Goal: Task Accomplishment & Management: Complete application form

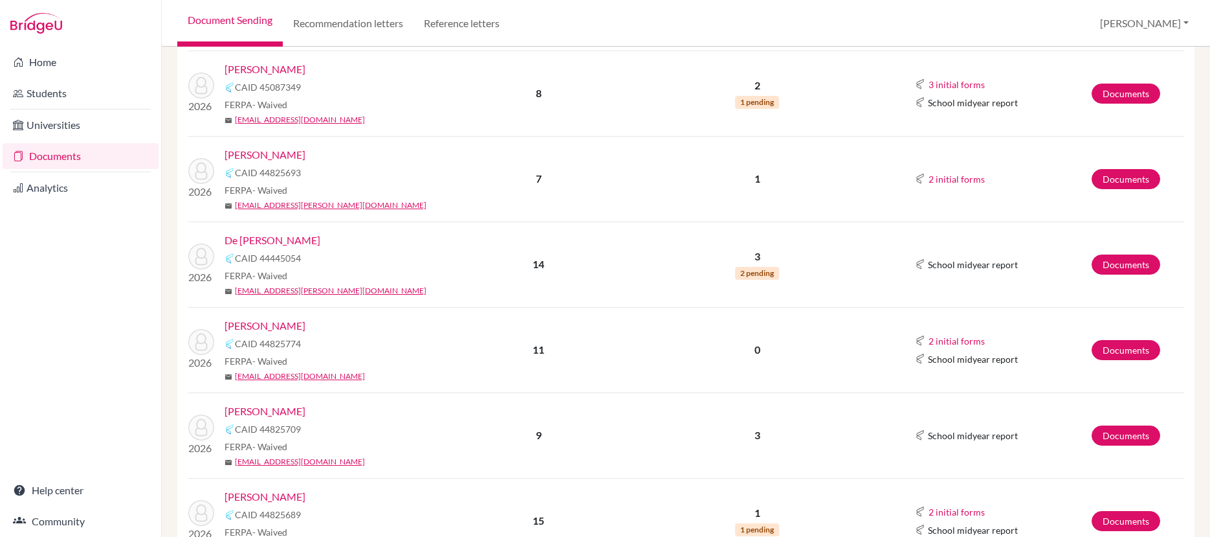
scroll to position [355, 0]
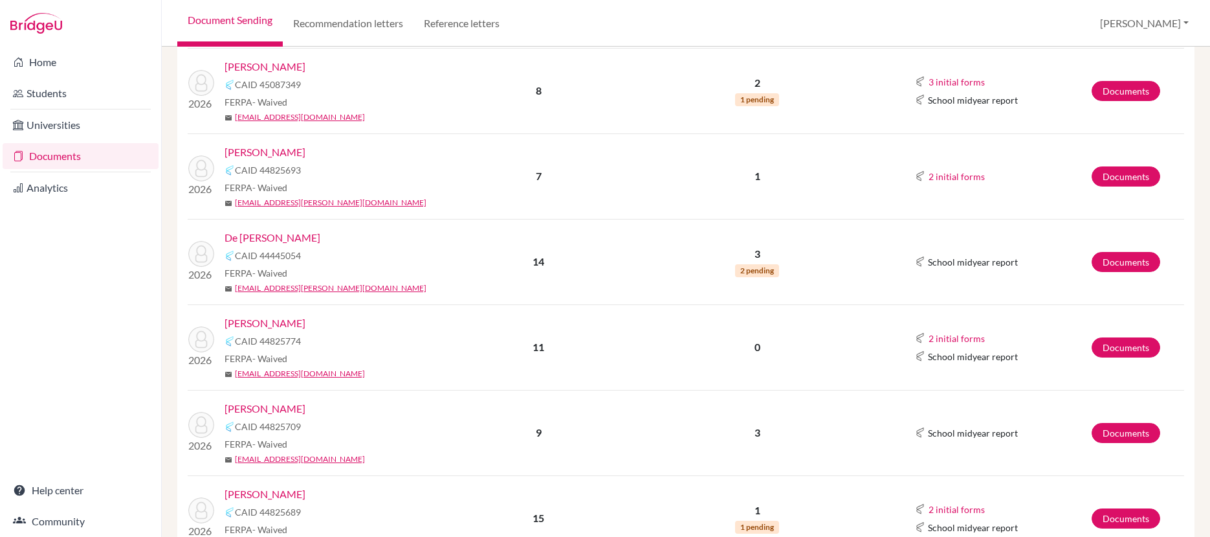
click at [276, 325] on link "Fabres, Zachary" at bounding box center [265, 323] width 81 height 16
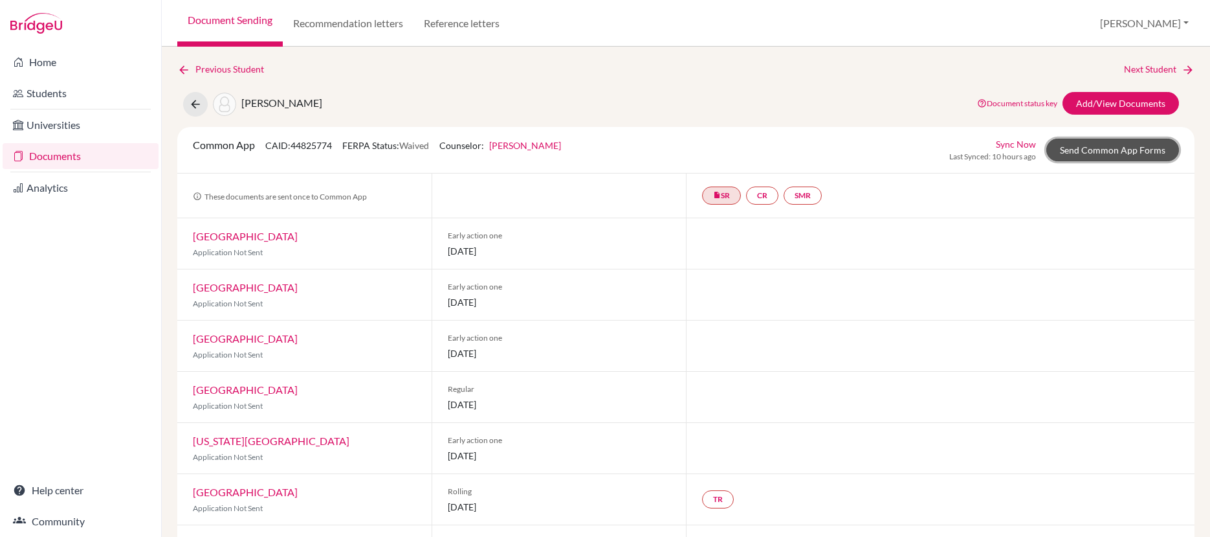
click at [1111, 155] on link "Send Common App Forms" at bounding box center [1113, 150] width 133 height 23
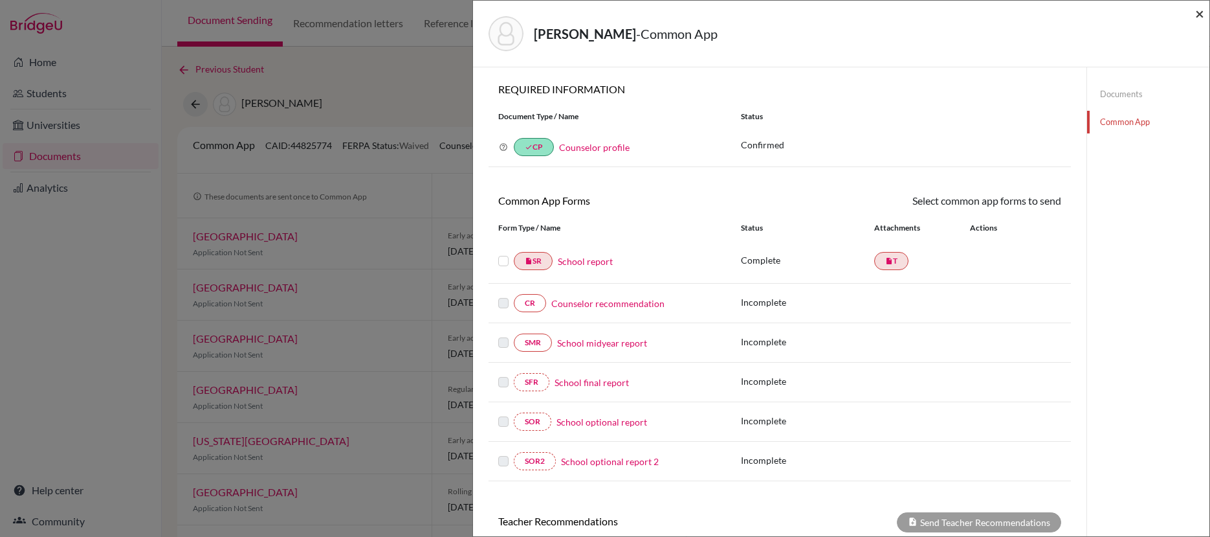
click at [1198, 15] on span "×" at bounding box center [1200, 13] width 9 height 19
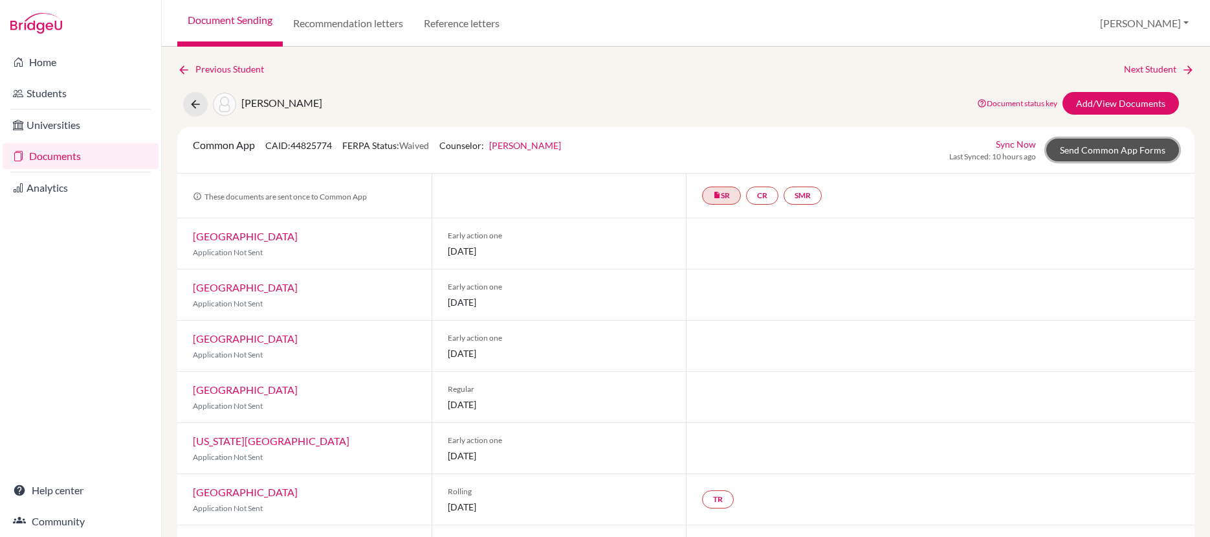
click at [1084, 151] on link "Send Common App Forms" at bounding box center [1113, 150] width 133 height 23
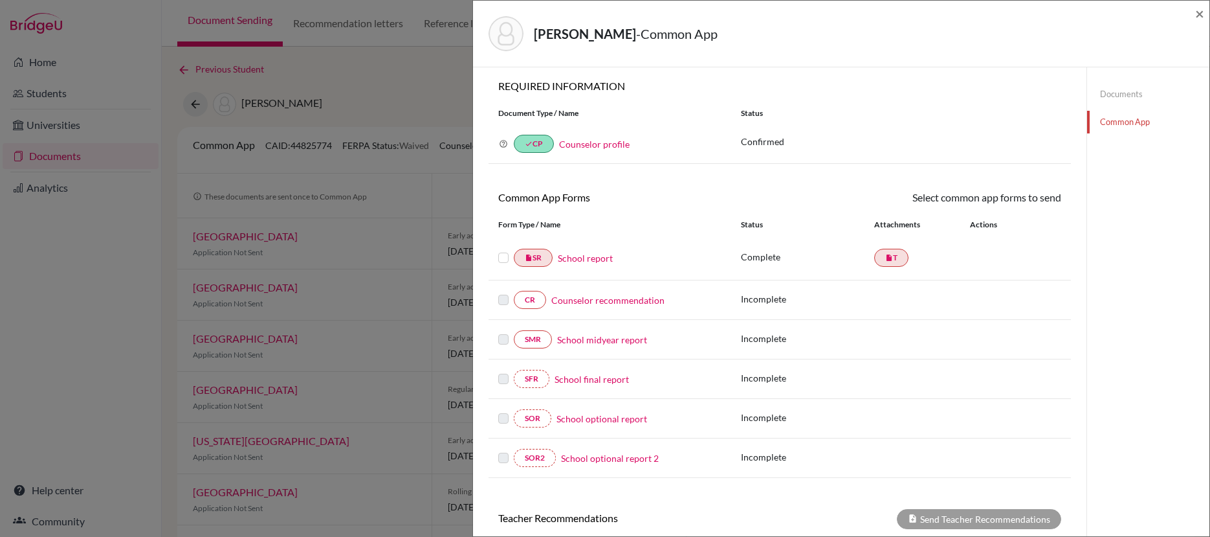
scroll to position [5, 0]
click at [632, 299] on link "Counselor recommendation" at bounding box center [607, 298] width 113 height 14
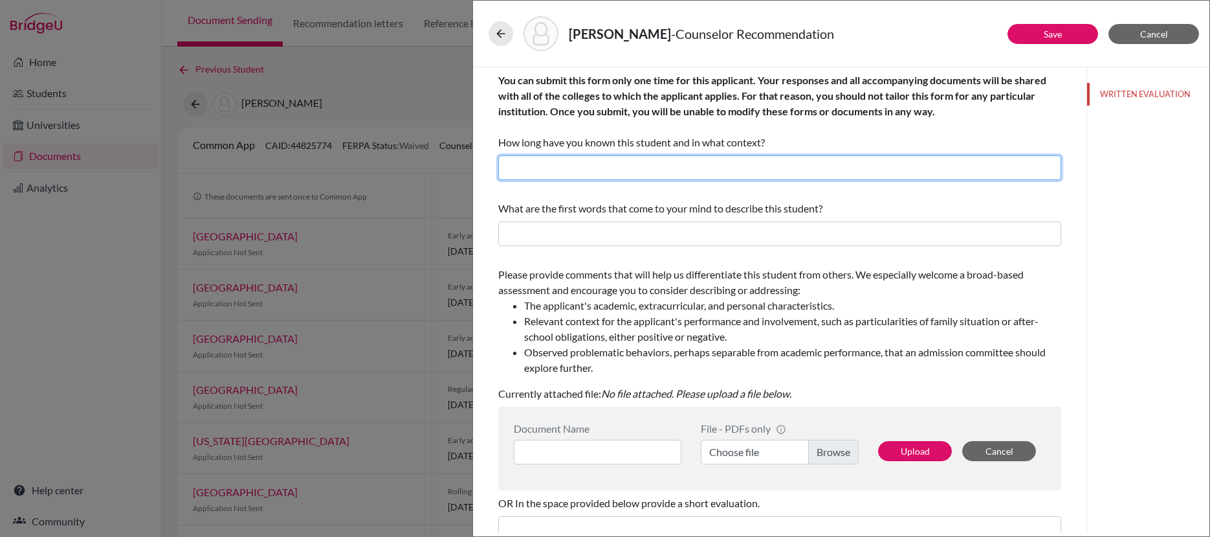
click at [597, 175] on input "text" at bounding box center [779, 167] width 563 height 25
type input "Over nine years as a student here at ISPS and now a student in my AP Psychology…"
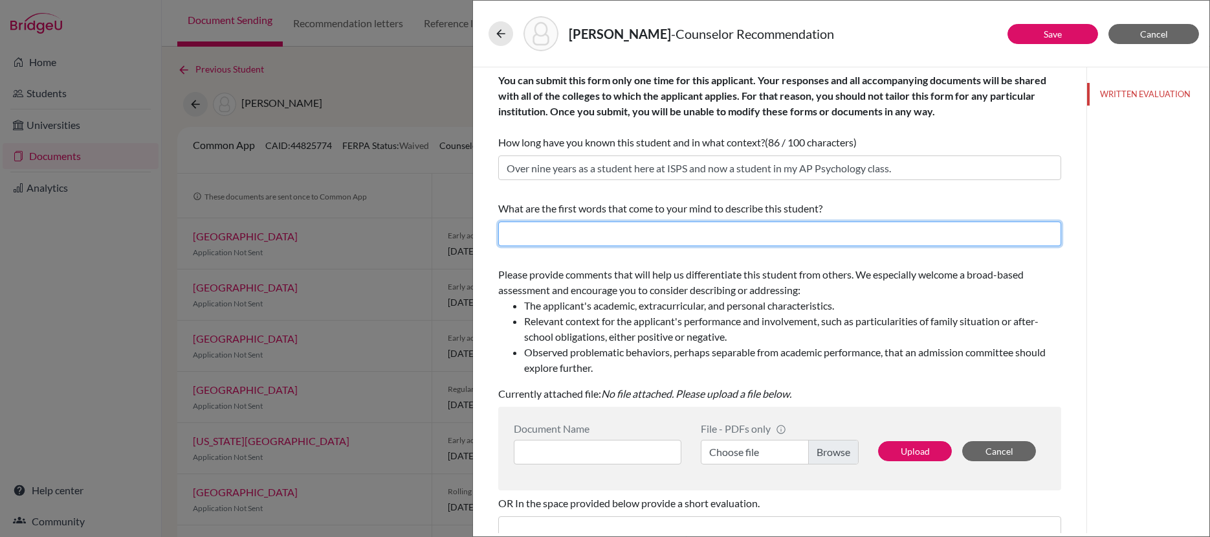
click at [679, 242] on input "text" at bounding box center [779, 233] width 563 height 25
drag, startPoint x: 660, startPoint y: 233, endPoint x: 530, endPoint y: 236, distance: 129.5
click at [499, 235] on input "Resilient, capable, blossoming" at bounding box center [779, 233] width 563 height 25
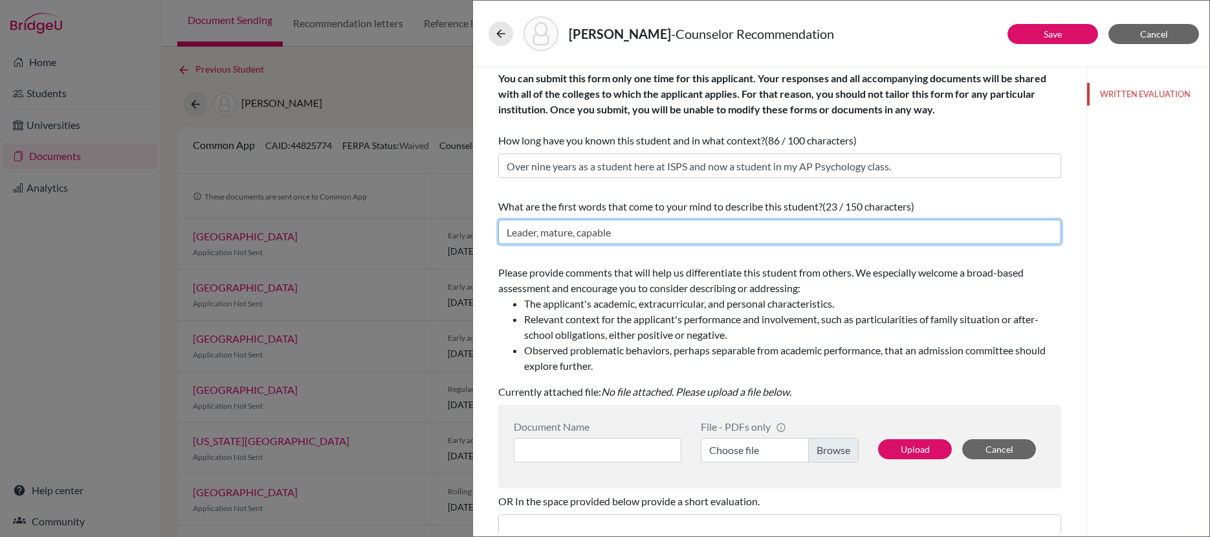
scroll to position [3, 0]
type input "Leader, mature, capable"
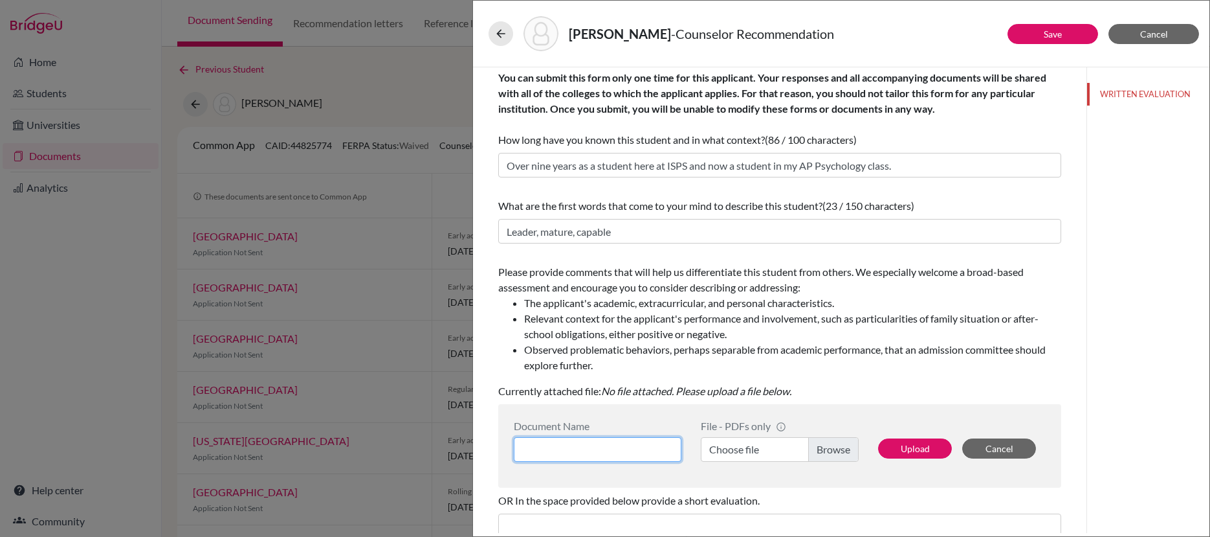
click at [650, 450] on input at bounding box center [598, 449] width 168 height 25
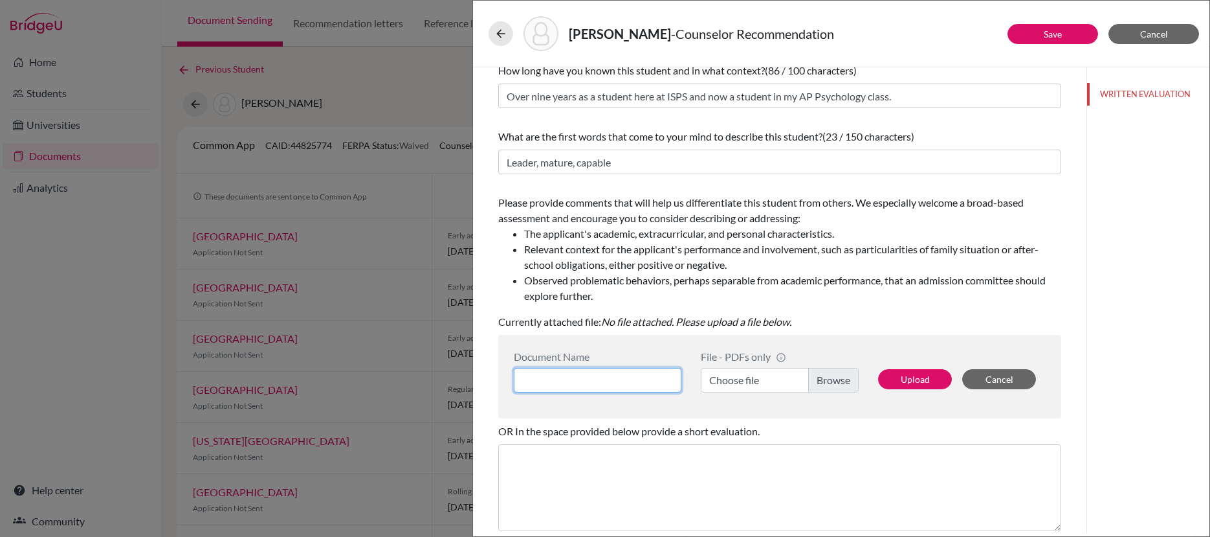
scroll to position [92, 0]
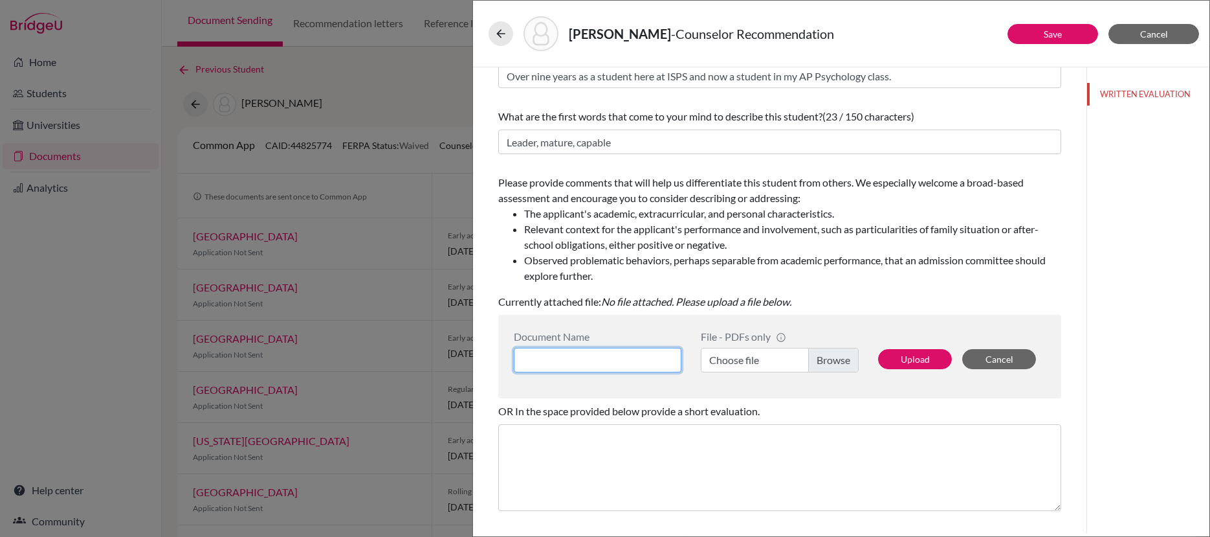
click at [615, 356] on input at bounding box center [598, 360] width 168 height 25
type input "CREC Fabres Zachary"
click at [824, 361] on label "Choose file" at bounding box center [780, 360] width 158 height 25
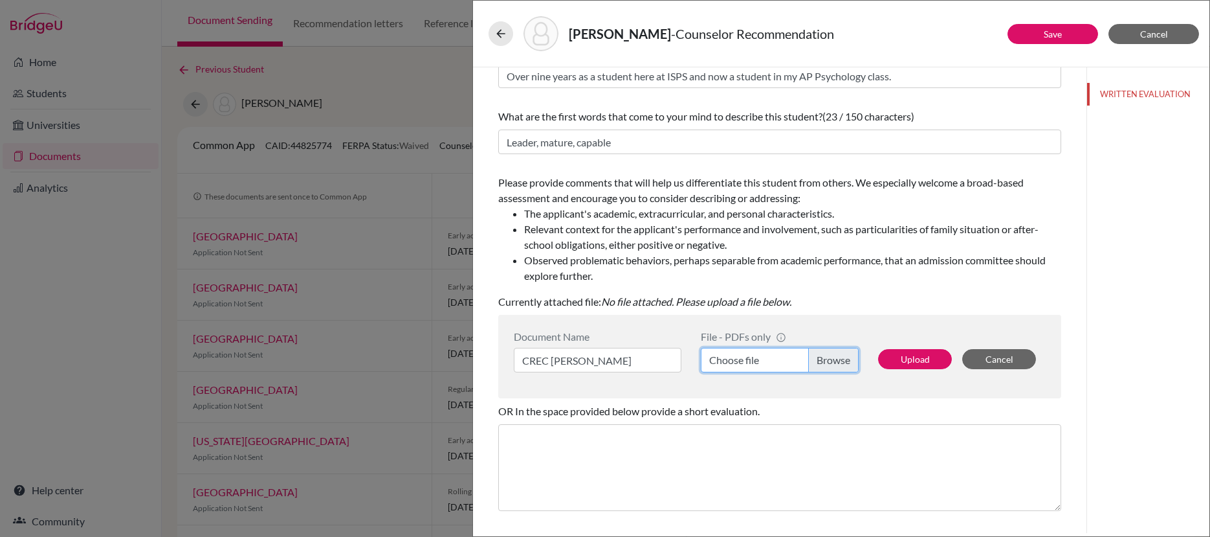
click at [824, 361] on input "Choose file" at bounding box center [780, 360] width 158 height 25
click at [912, 357] on button "Upload" at bounding box center [915, 359] width 74 height 20
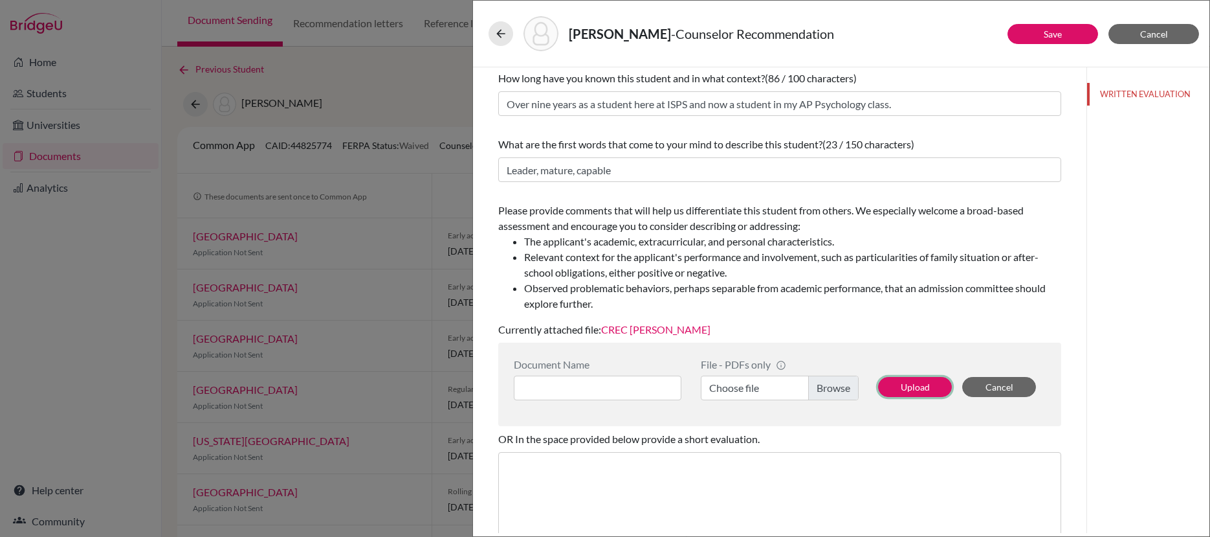
scroll to position [0, 0]
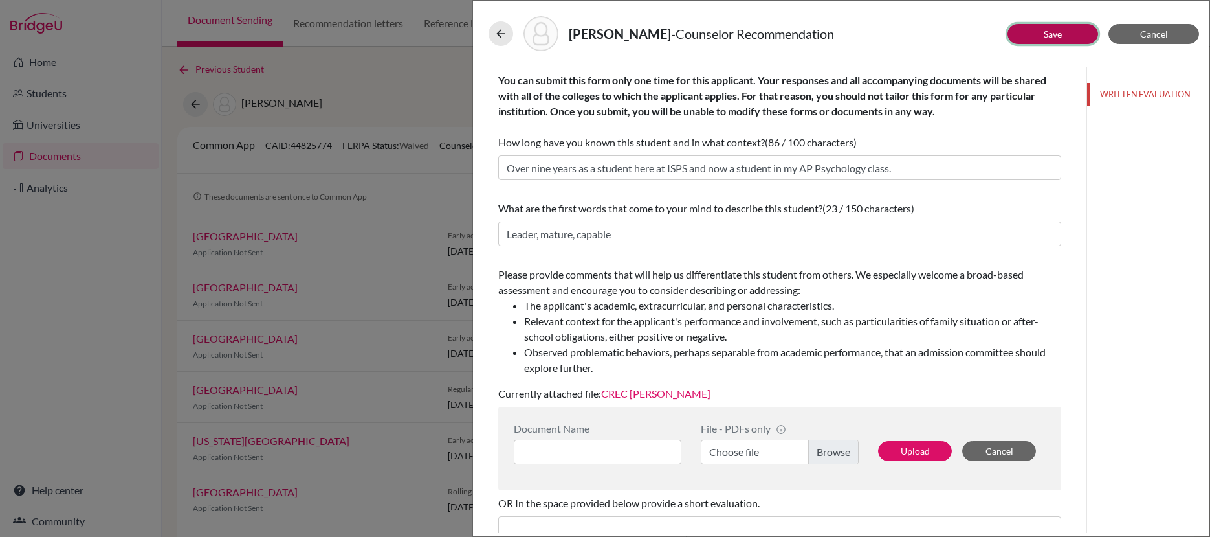
click at [1034, 35] on button "Save" at bounding box center [1053, 34] width 91 height 20
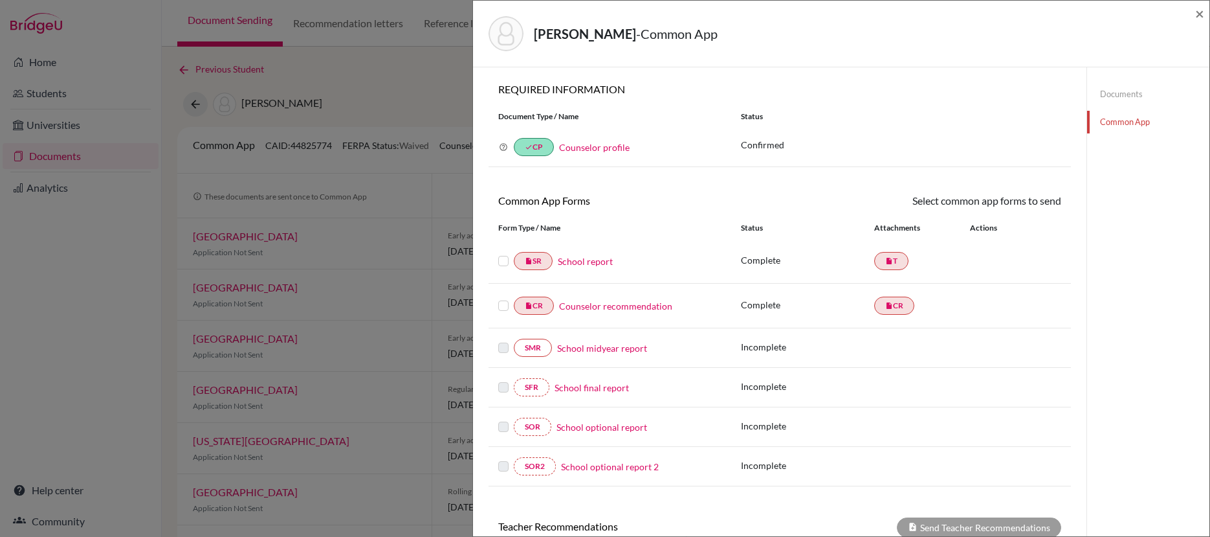
drag, startPoint x: 505, startPoint y: 262, endPoint x: 506, endPoint y: 284, distance: 22.0
click at [505, 253] on label at bounding box center [503, 253] width 10 height 0
click at [0, 0] on input "checkbox" at bounding box center [0, 0] width 0 height 0
click at [506, 299] on label at bounding box center [503, 299] width 10 height 0
click at [0, 0] on input "checkbox" at bounding box center [0, 0] width 0 height 0
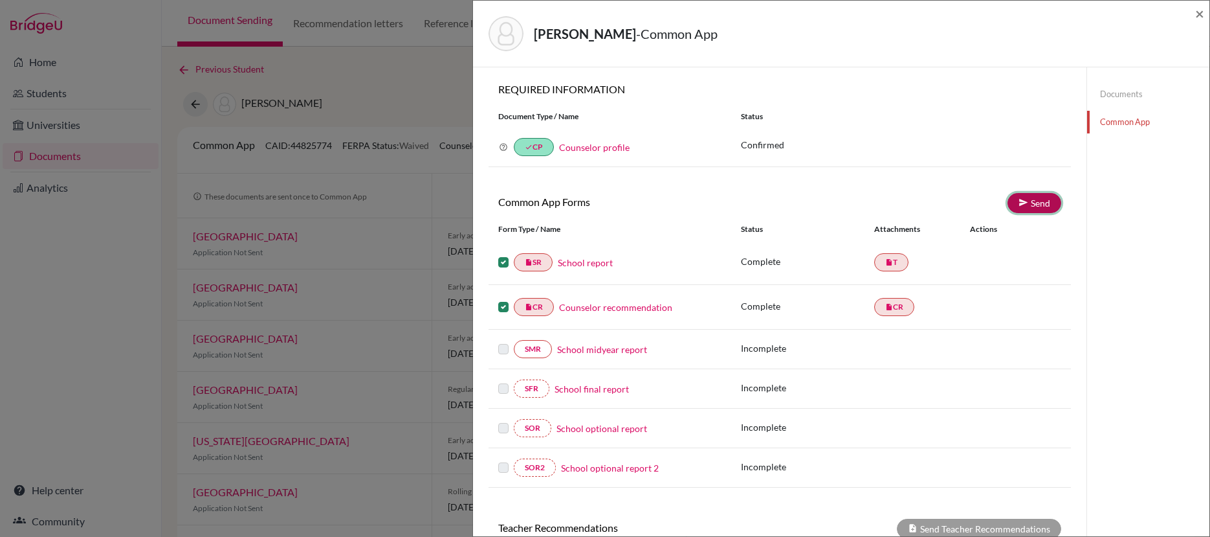
click at [1031, 199] on link "Send" at bounding box center [1035, 203] width 54 height 20
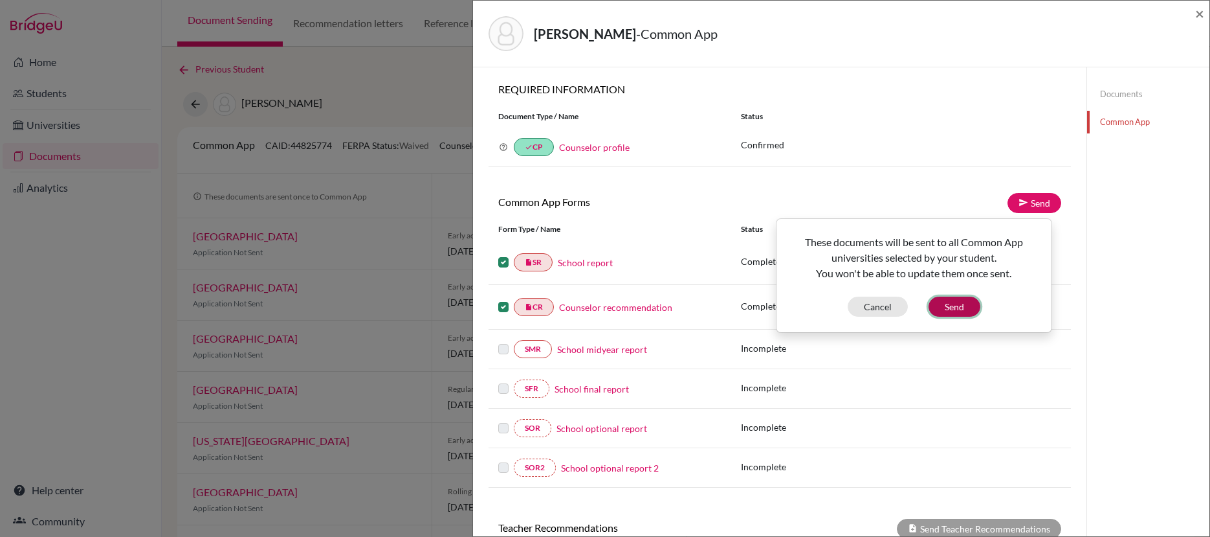
click at [948, 309] on button "Send" at bounding box center [955, 306] width 52 height 20
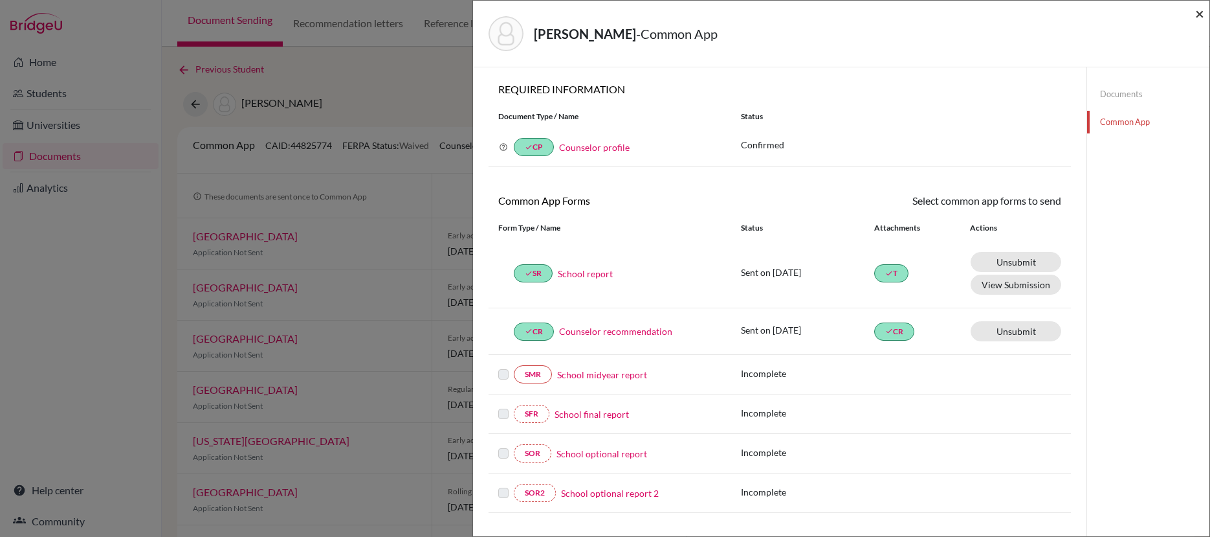
click at [1200, 16] on span "×" at bounding box center [1200, 13] width 9 height 19
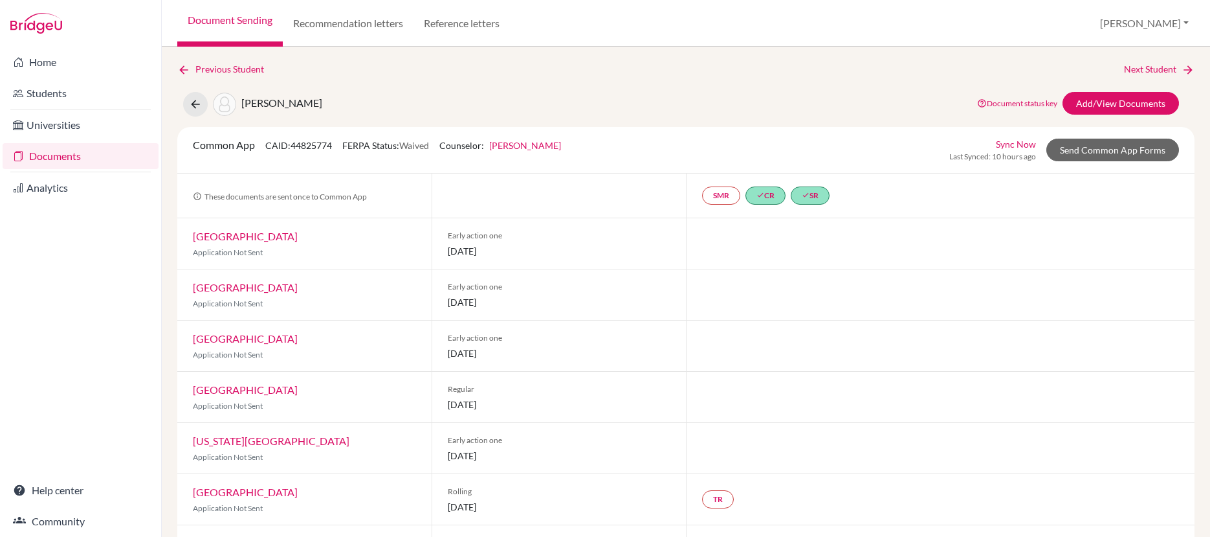
click at [67, 157] on link "Documents" at bounding box center [81, 156] width 156 height 26
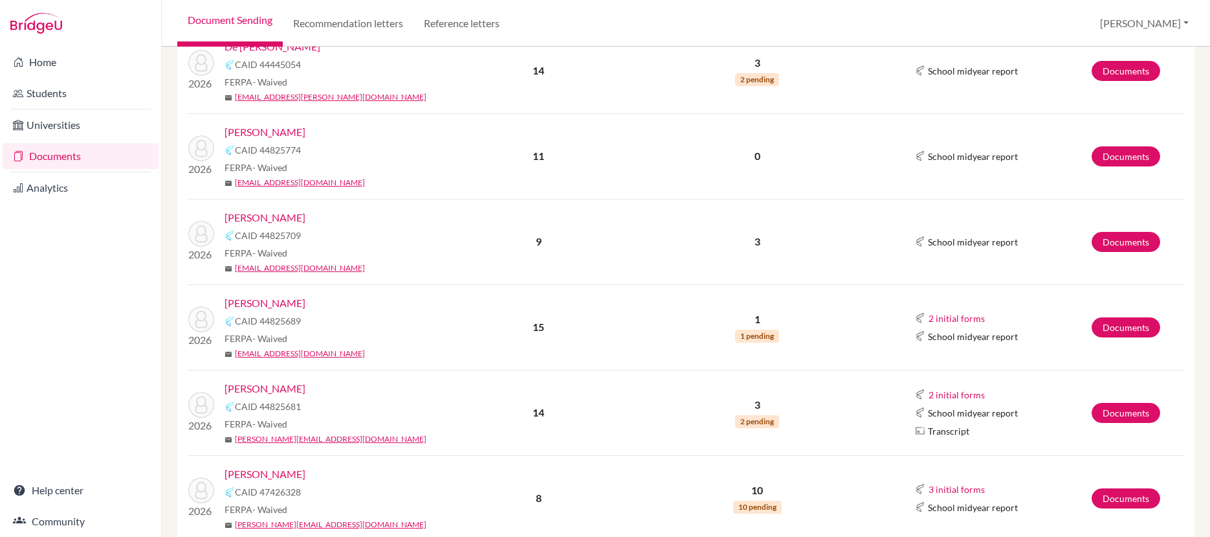
scroll to position [564, 0]
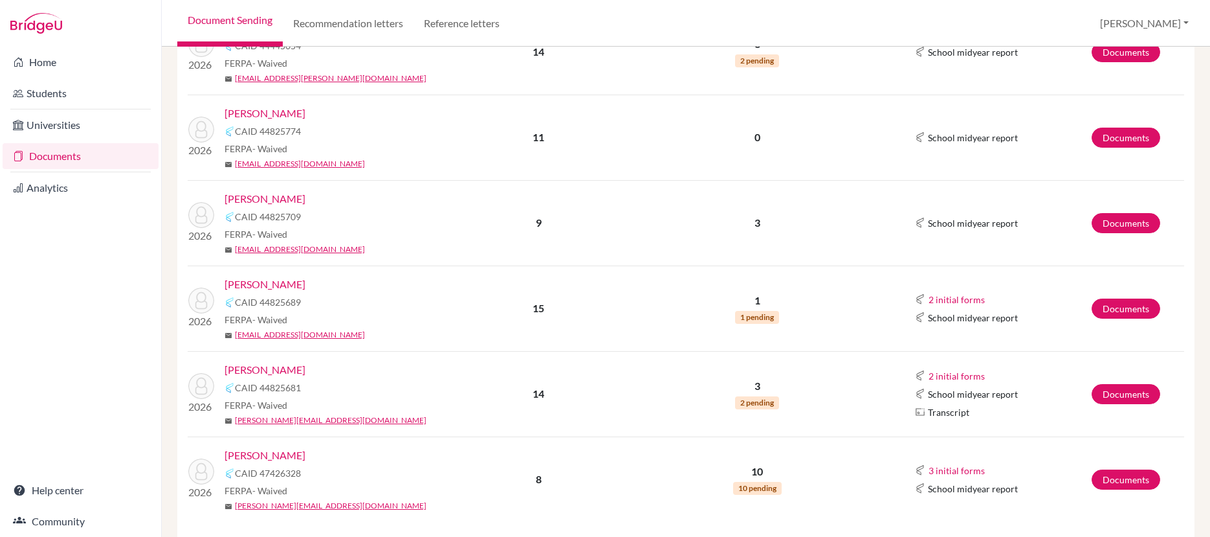
click at [285, 372] on link "Peterson, Hannah" at bounding box center [265, 370] width 81 height 16
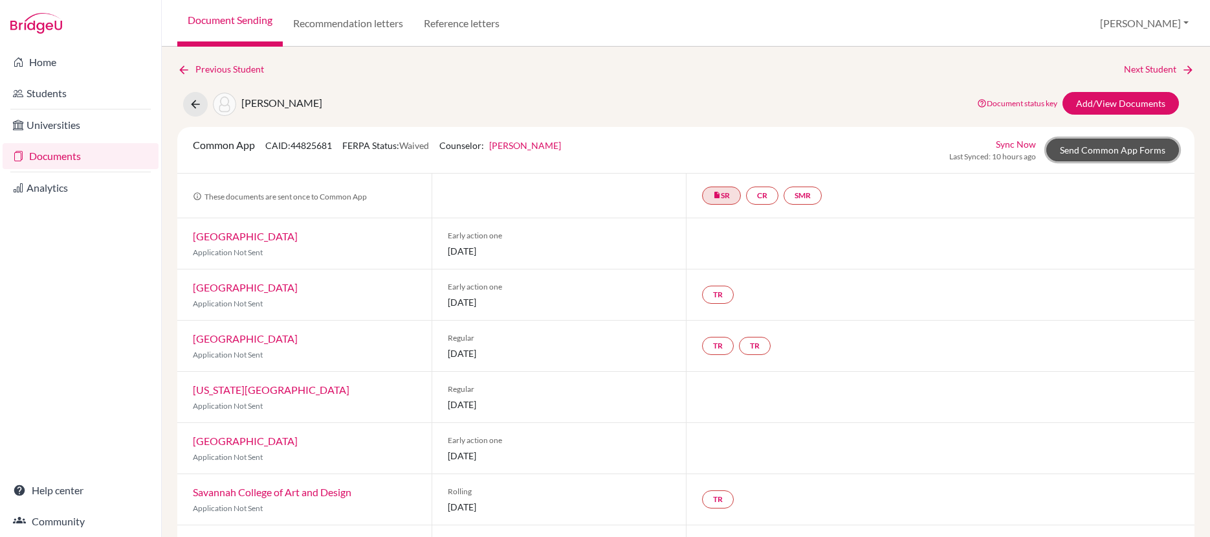
click at [1097, 151] on link "Send Common App Forms" at bounding box center [1113, 150] width 133 height 23
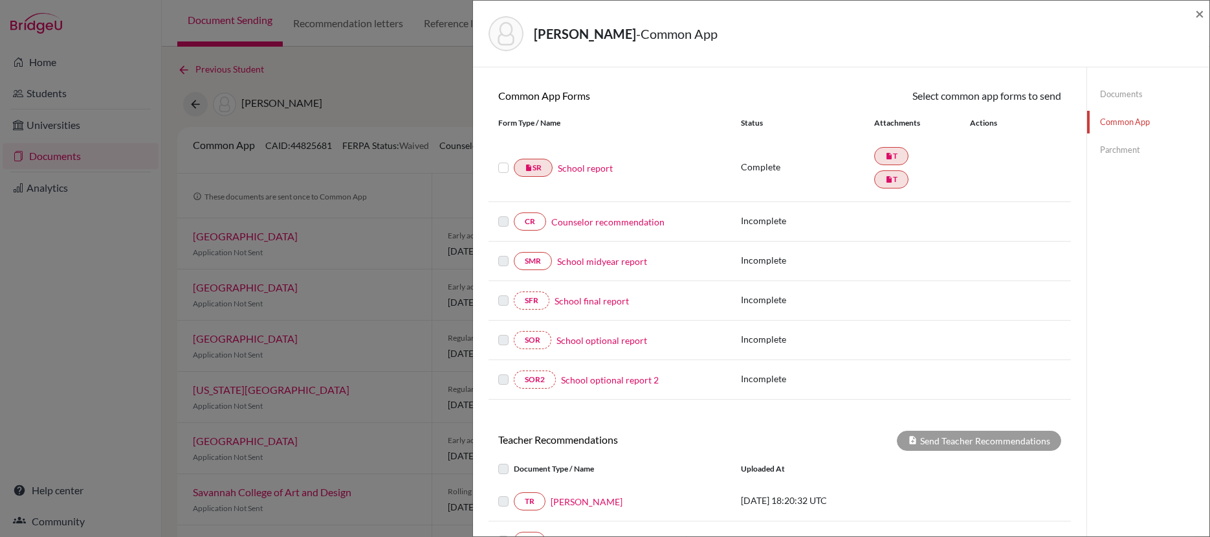
scroll to position [135, 0]
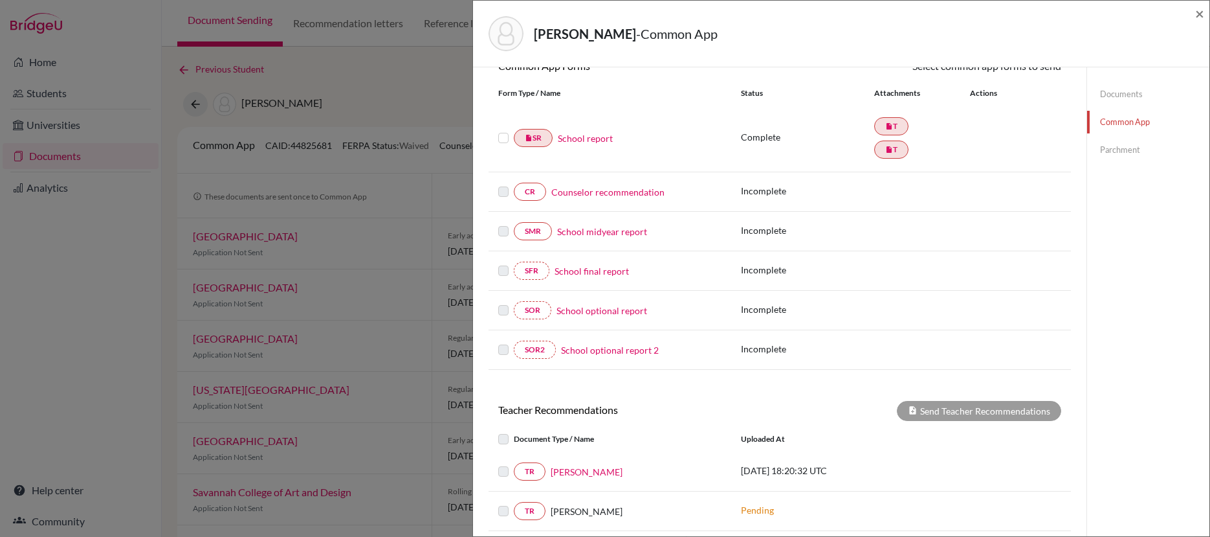
click at [623, 194] on link "Counselor recommendation" at bounding box center [607, 192] width 113 height 14
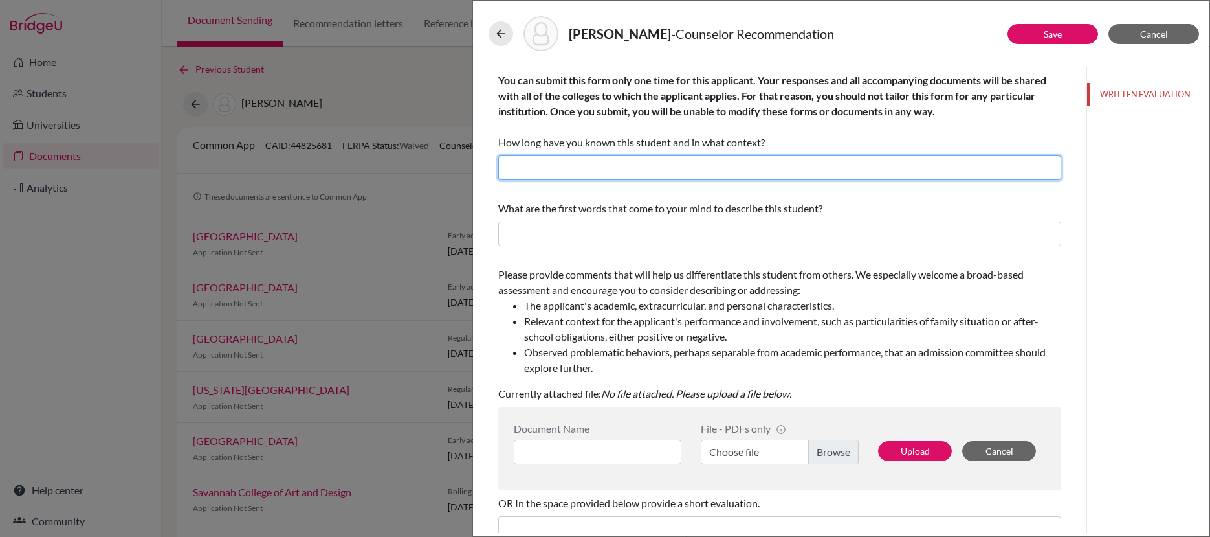
click at [629, 172] on input "text" at bounding box center [779, 167] width 563 height 25
type input "Three years as her high school counselor."
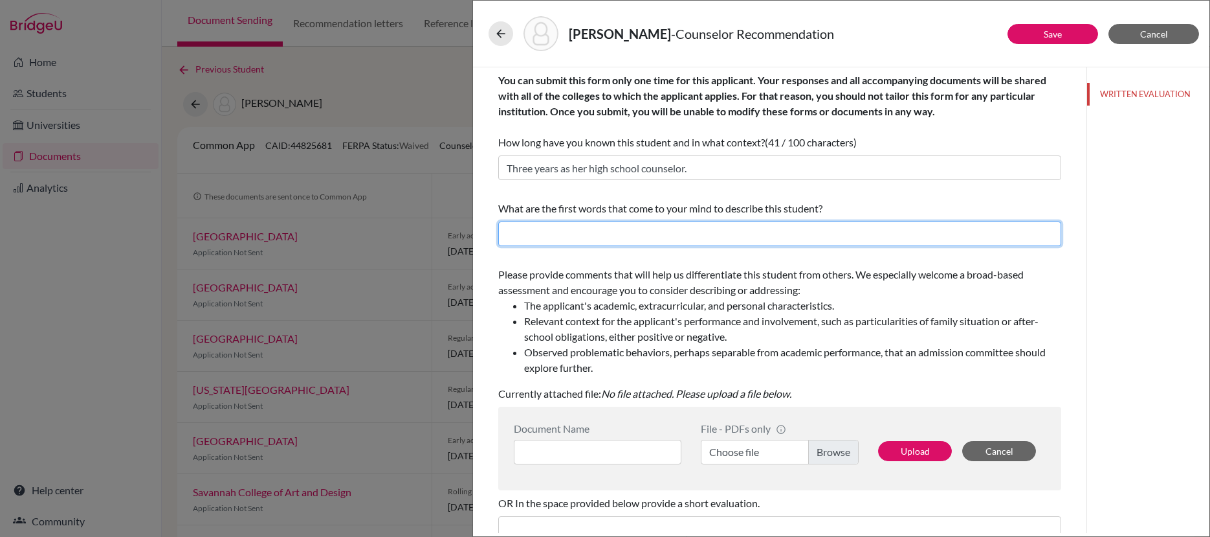
click at [630, 236] on input "text" at bounding box center [779, 233] width 563 height 25
type input "Focused, capable, engaging"
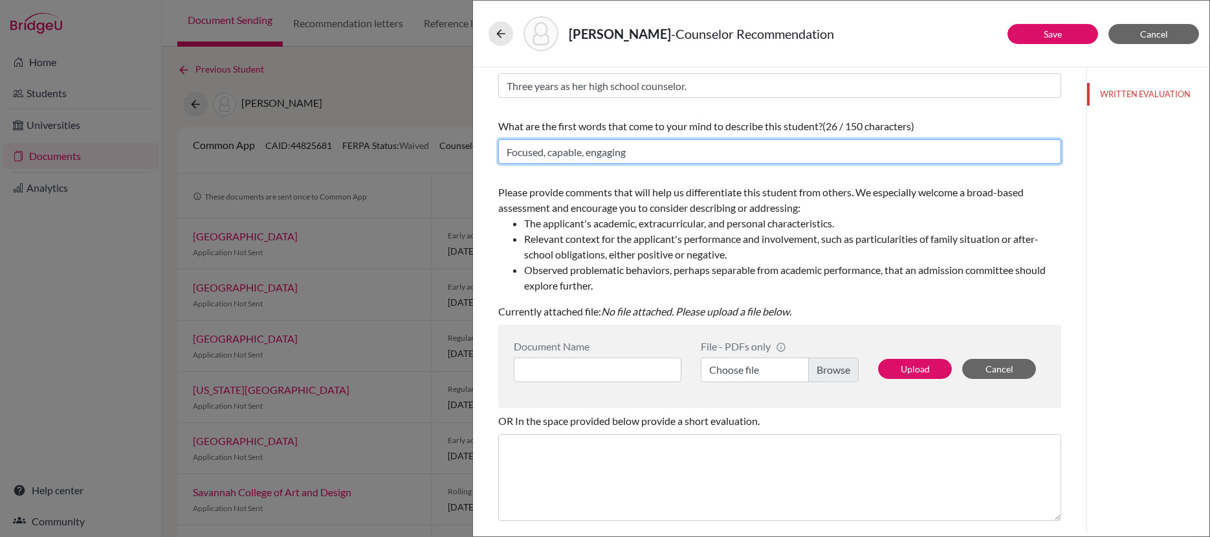
scroll to position [122, 0]
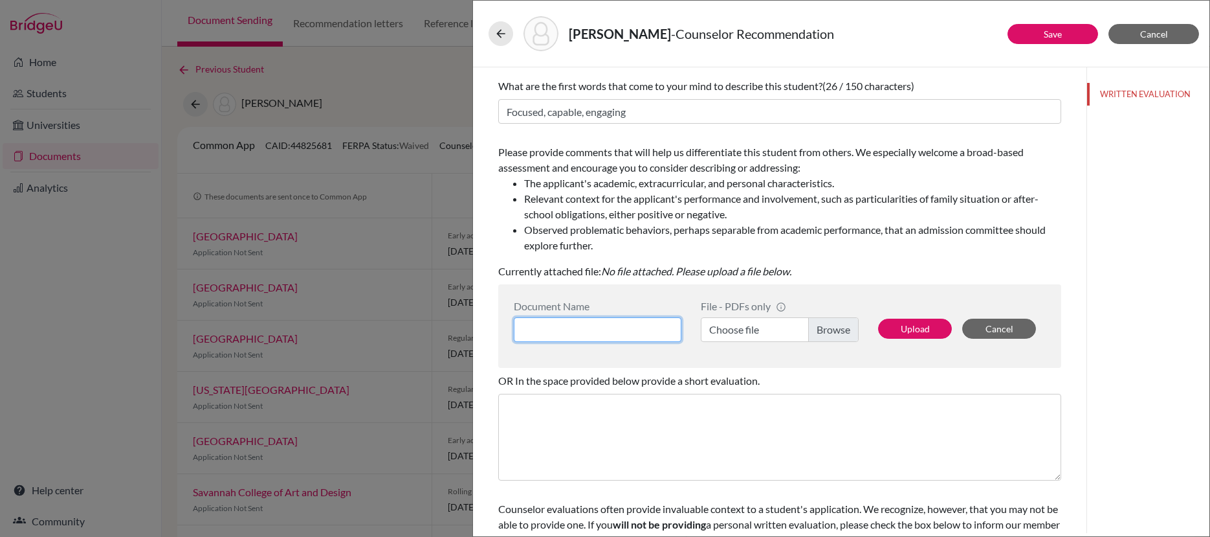
click at [644, 331] on input at bounding box center [598, 329] width 168 height 25
type input "CREC Peterson Hannah"
click at [837, 329] on label "Choose file" at bounding box center [780, 329] width 158 height 25
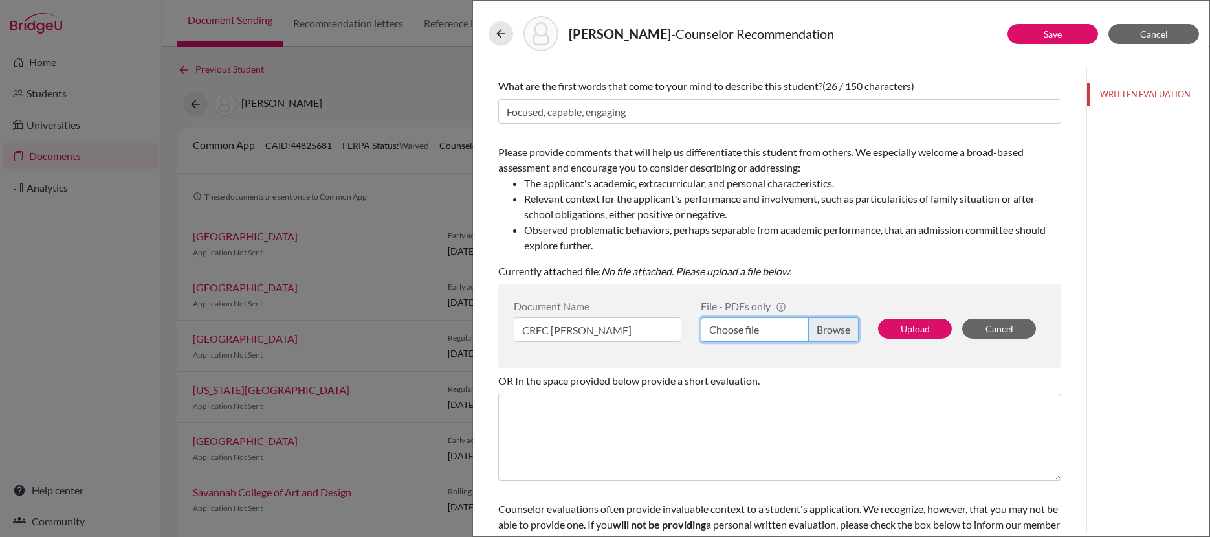
click at [837, 329] on input "Choose file" at bounding box center [780, 329] width 158 height 25
click at [920, 331] on button "Upload" at bounding box center [915, 328] width 74 height 20
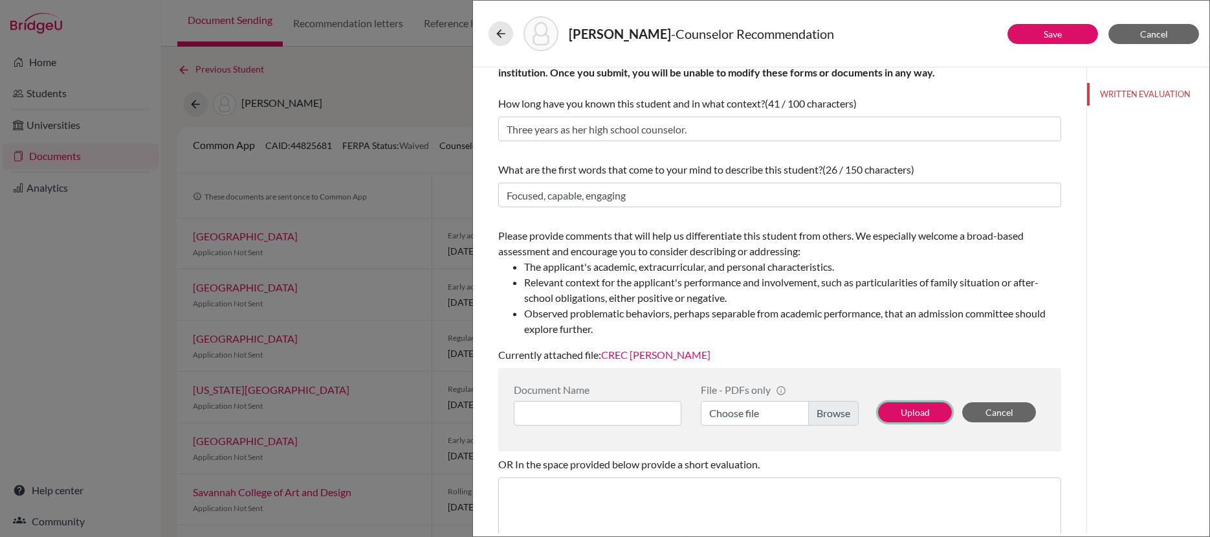
scroll to position [12, 0]
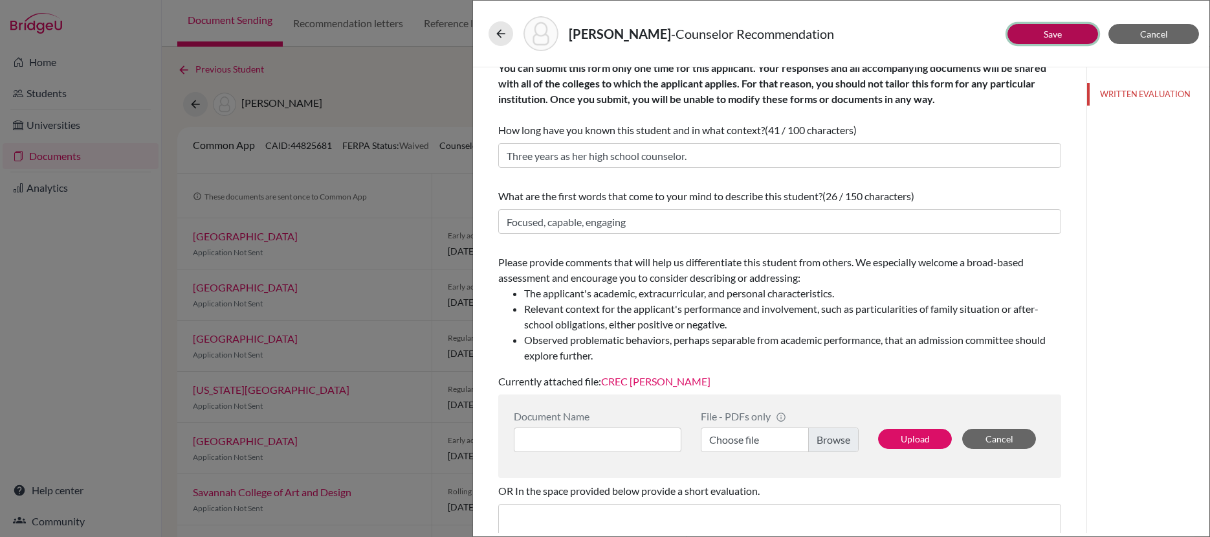
click at [1043, 38] on button "Save" at bounding box center [1053, 34] width 91 height 20
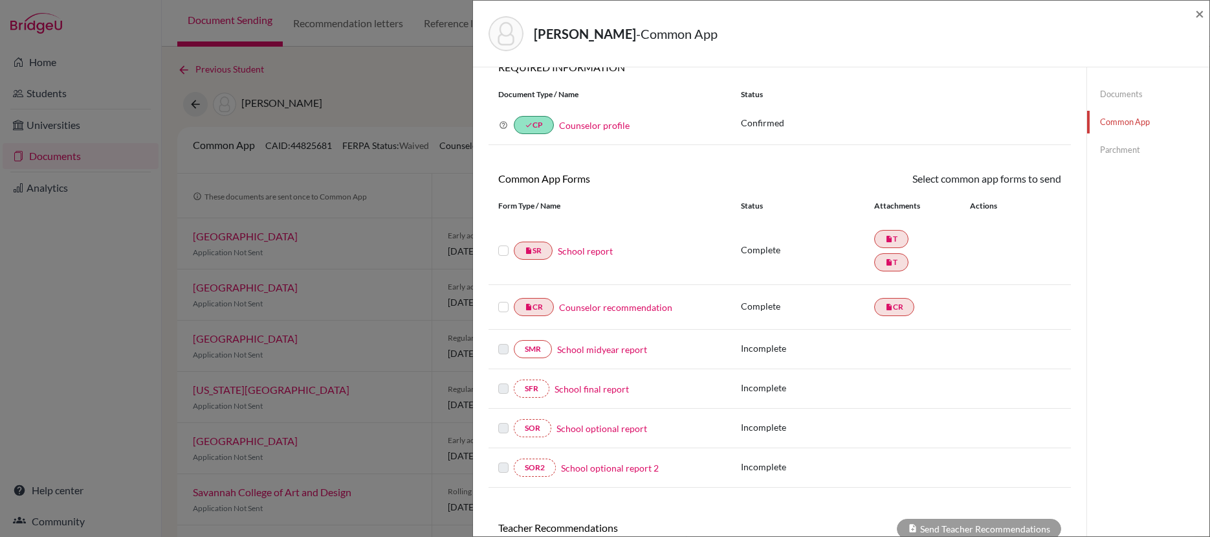
scroll to position [23, 0]
click at [501, 242] on label at bounding box center [503, 242] width 10 height 0
click at [0, 0] on input "checkbox" at bounding box center [0, 0] width 0 height 0
click at [505, 300] on label at bounding box center [503, 300] width 10 height 0
click at [0, 0] on input "checkbox" at bounding box center [0, 0] width 0 height 0
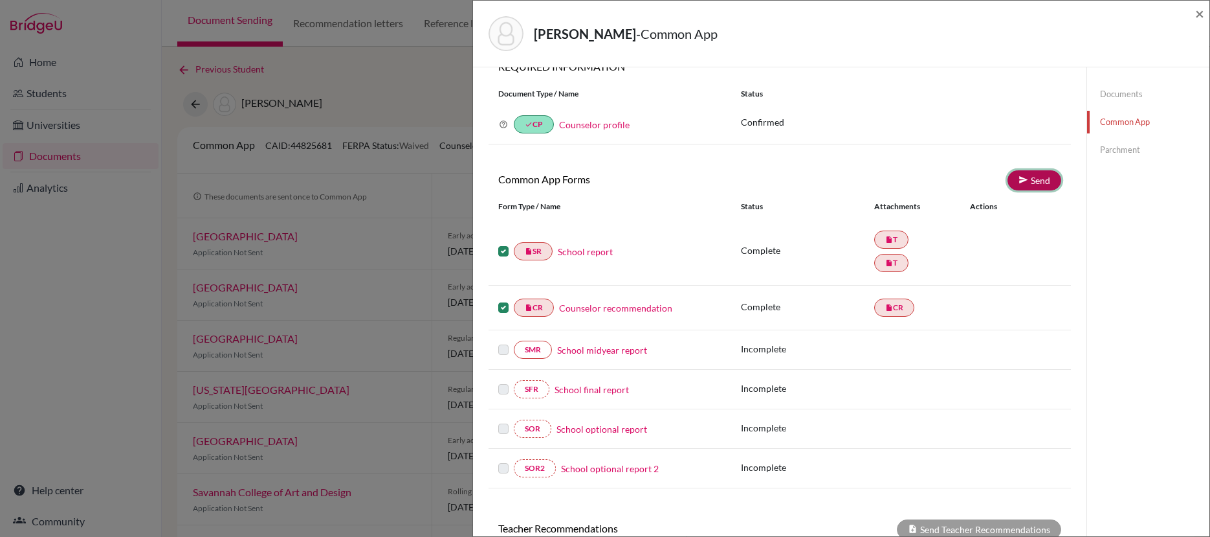
click at [1025, 175] on link "Send" at bounding box center [1035, 180] width 54 height 20
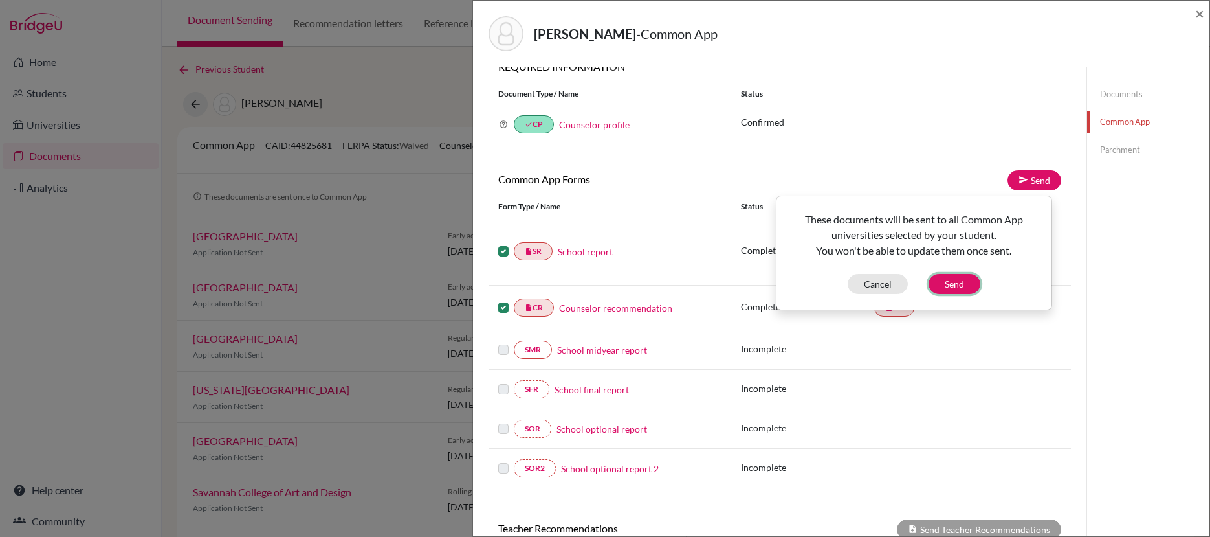
click at [959, 287] on button "Send" at bounding box center [955, 284] width 52 height 20
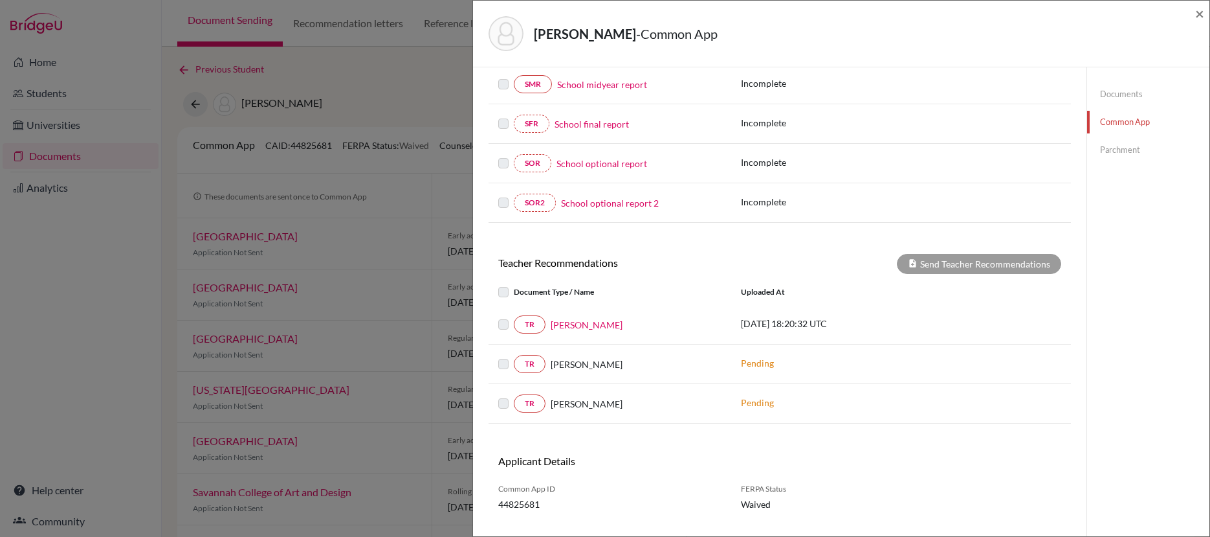
scroll to position [0, 0]
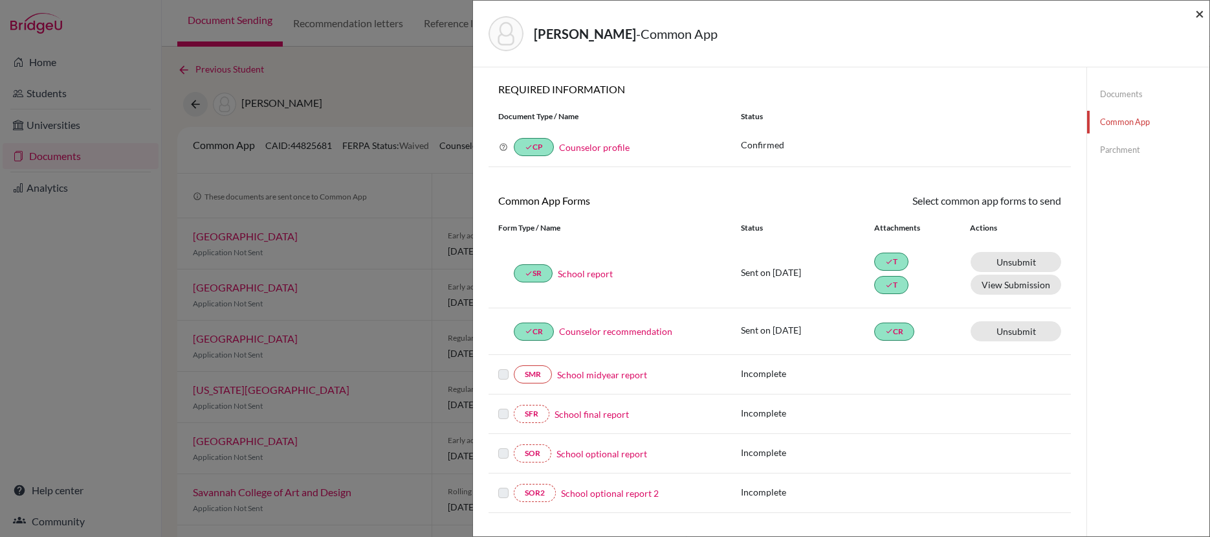
click at [1198, 15] on span "×" at bounding box center [1200, 13] width 9 height 19
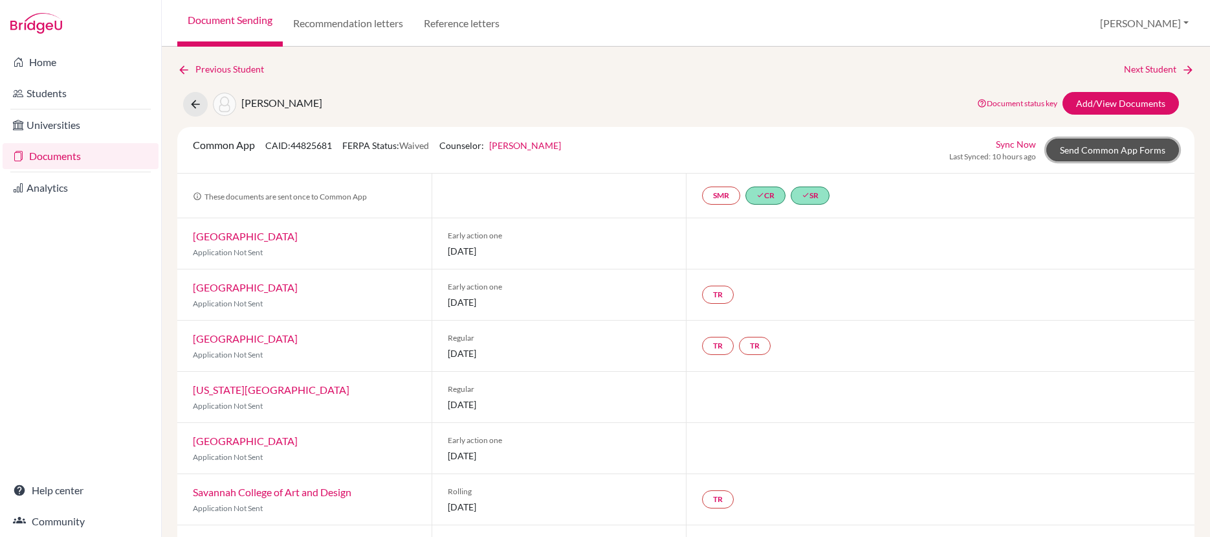
click at [1076, 153] on link "Send Common App Forms" at bounding box center [1113, 150] width 133 height 23
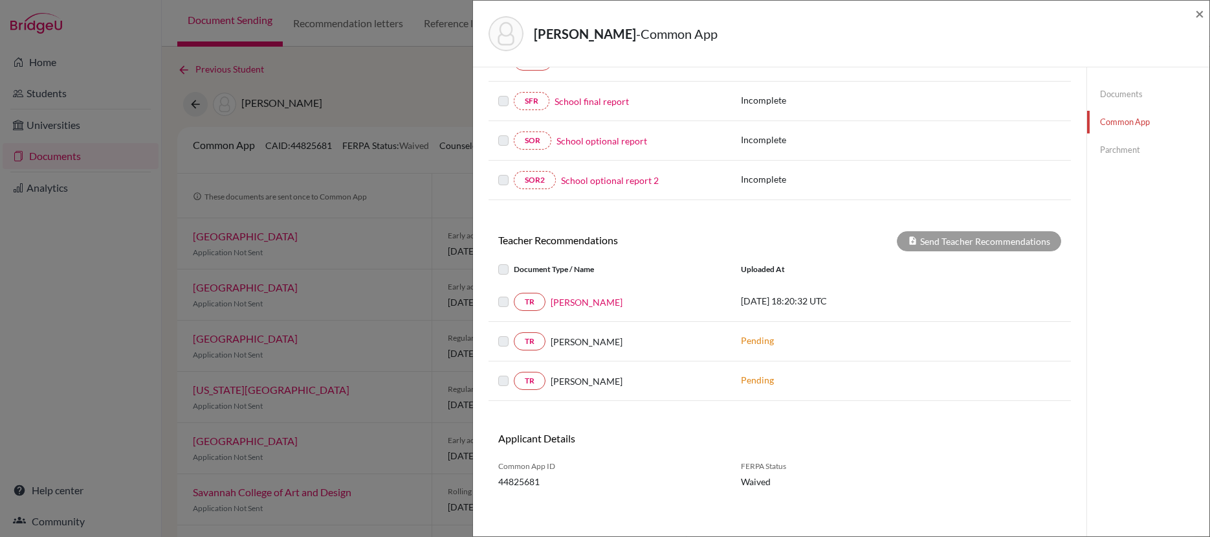
scroll to position [313, 0]
click at [576, 299] on link "[PERSON_NAME]" at bounding box center [587, 302] width 72 height 14
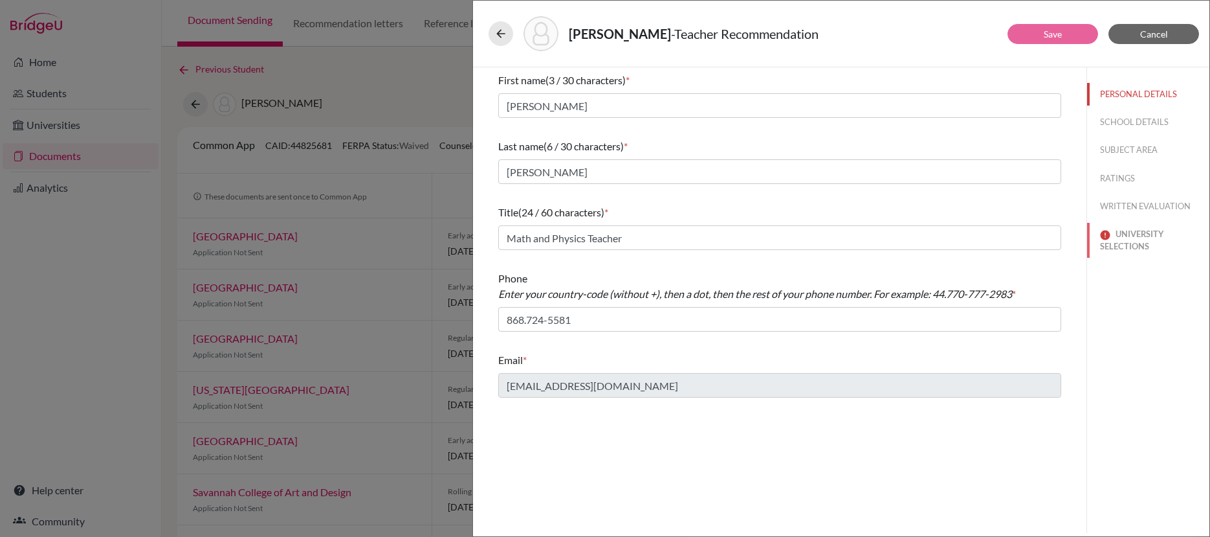
click at [1141, 245] on button "UNIVERSITY SELECTIONS" at bounding box center [1148, 240] width 122 height 35
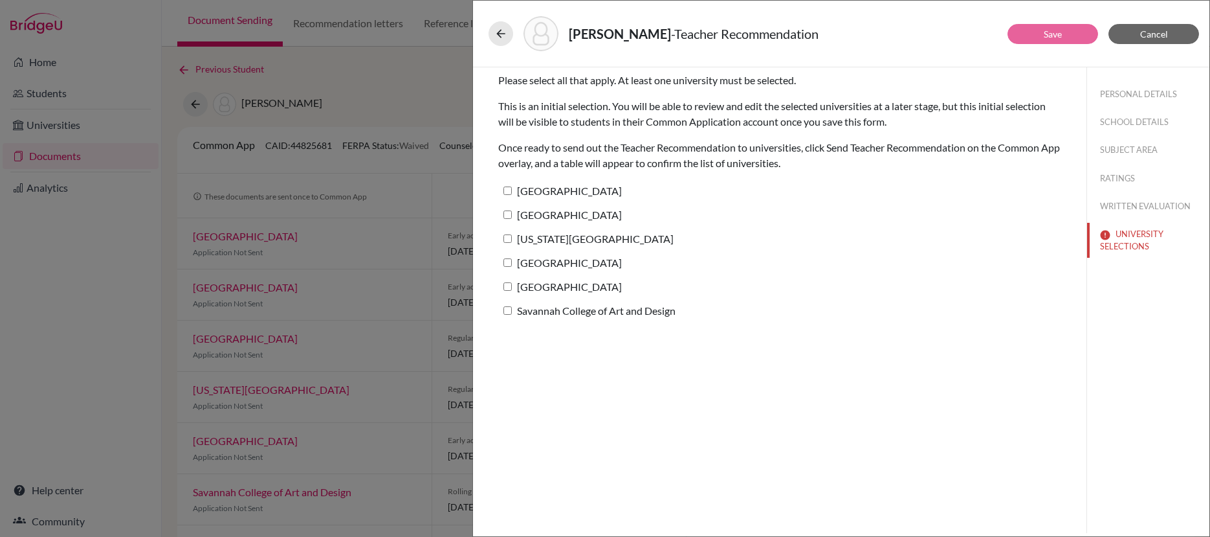
click at [508, 313] on input "Savannah College of Art and Design" at bounding box center [508, 310] width 8 height 8
checkbox input "true"
click at [1062, 28] on button "Save" at bounding box center [1053, 34] width 91 height 20
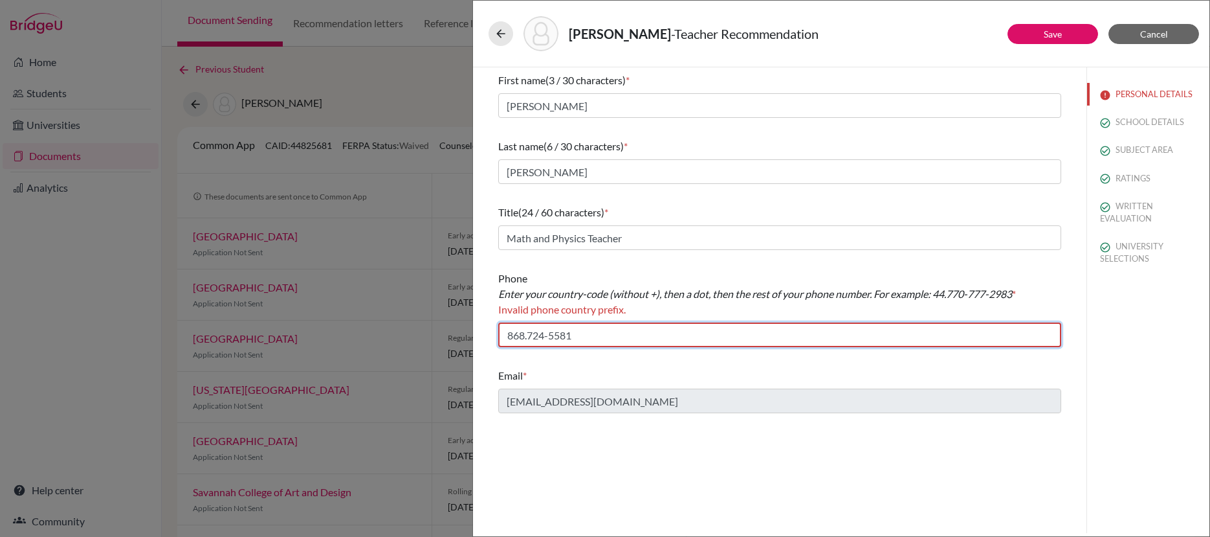
click at [498, 333] on input "868.724-5581" at bounding box center [779, 334] width 563 height 25
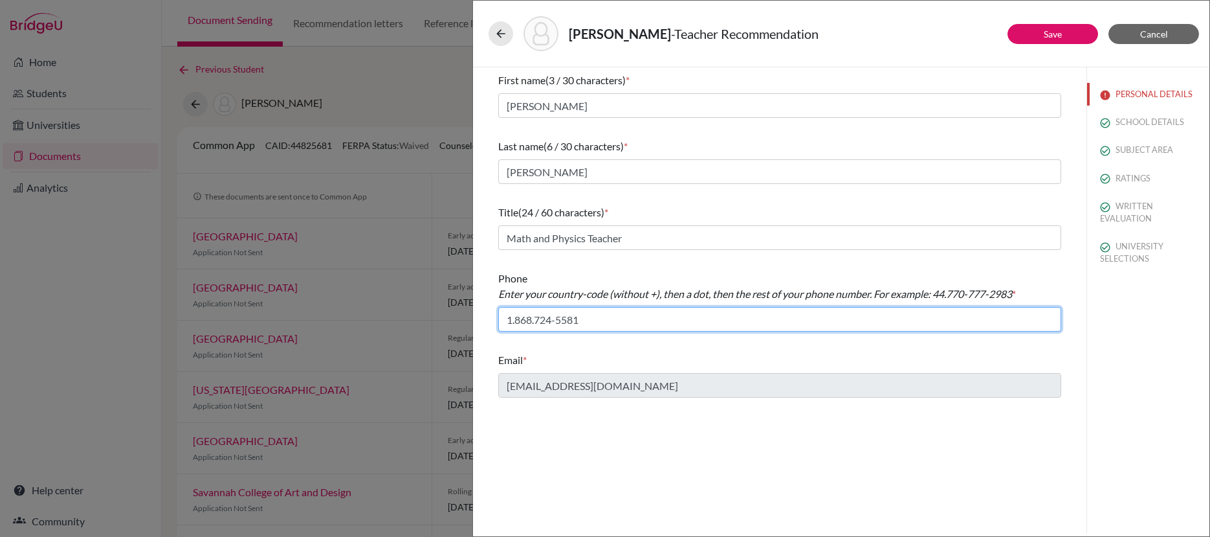
click at [539, 322] on input "1.868.724-5581" at bounding box center [779, 319] width 563 height 25
click at [536, 321] on input "1.868.724-5581" at bounding box center [779, 319] width 563 height 25
type input "1.868-724-5581"
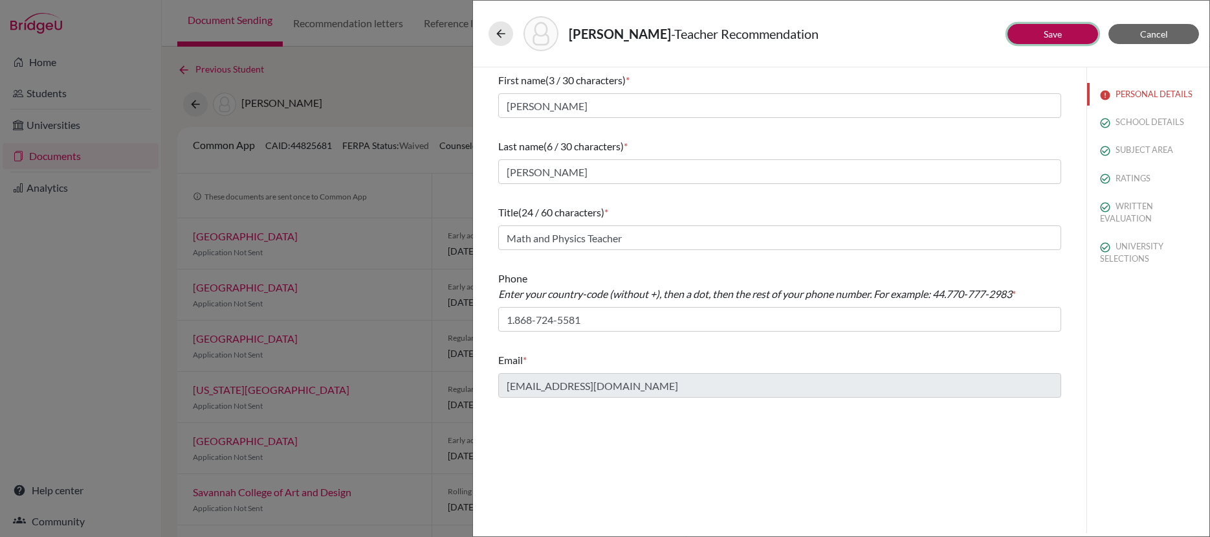
click at [1056, 38] on link "Save" at bounding box center [1053, 33] width 18 height 11
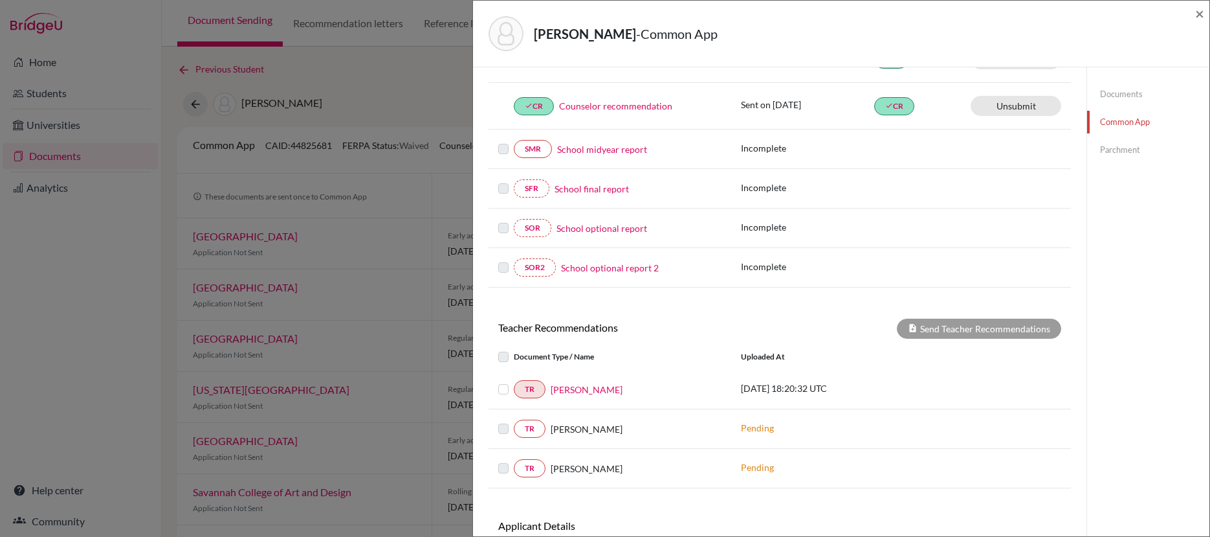
scroll to position [237, 0]
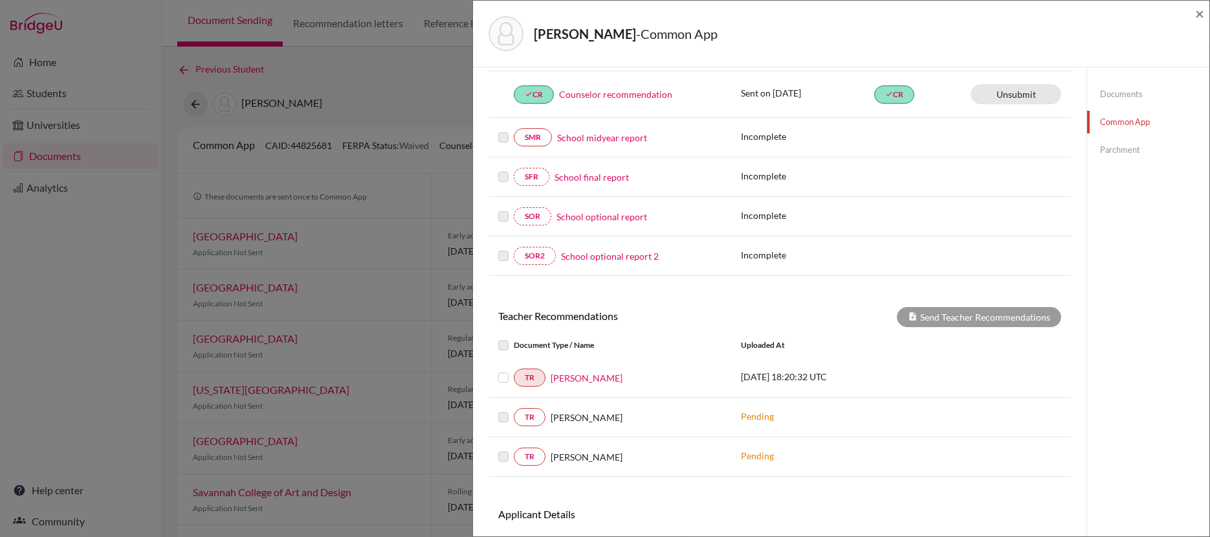
click at [514, 370] on label at bounding box center [514, 370] width 0 height 0
click at [0, 0] on input "checkbox" at bounding box center [0, 0] width 0 height 0
click at [951, 315] on button "Send Teacher Recommendations" at bounding box center [979, 317] width 164 height 20
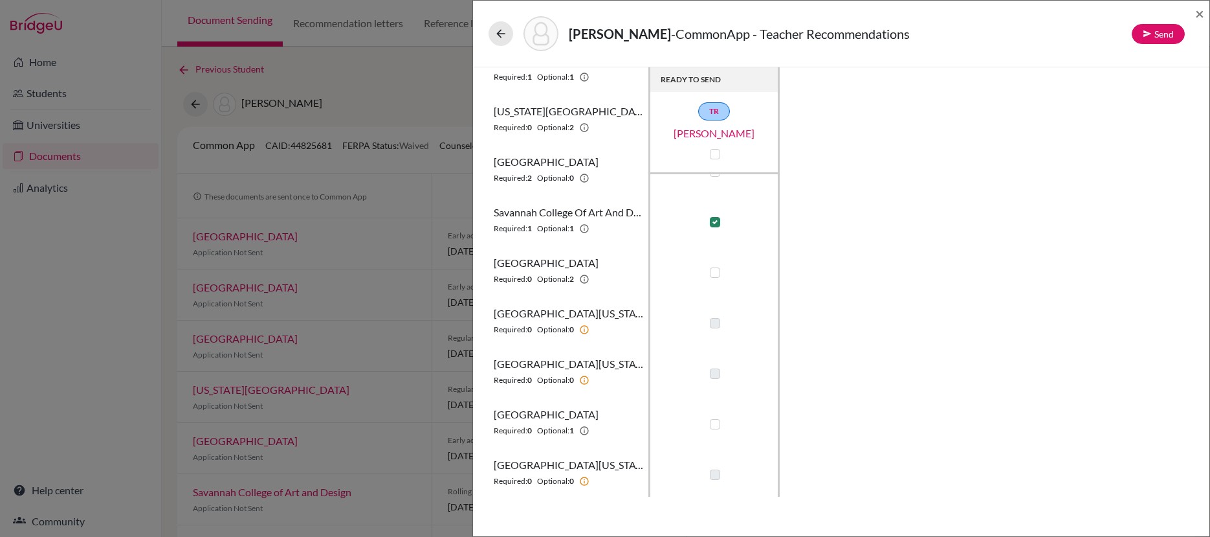
scroll to position [233, 0]
click at [1201, 12] on span "×" at bounding box center [1200, 13] width 9 height 19
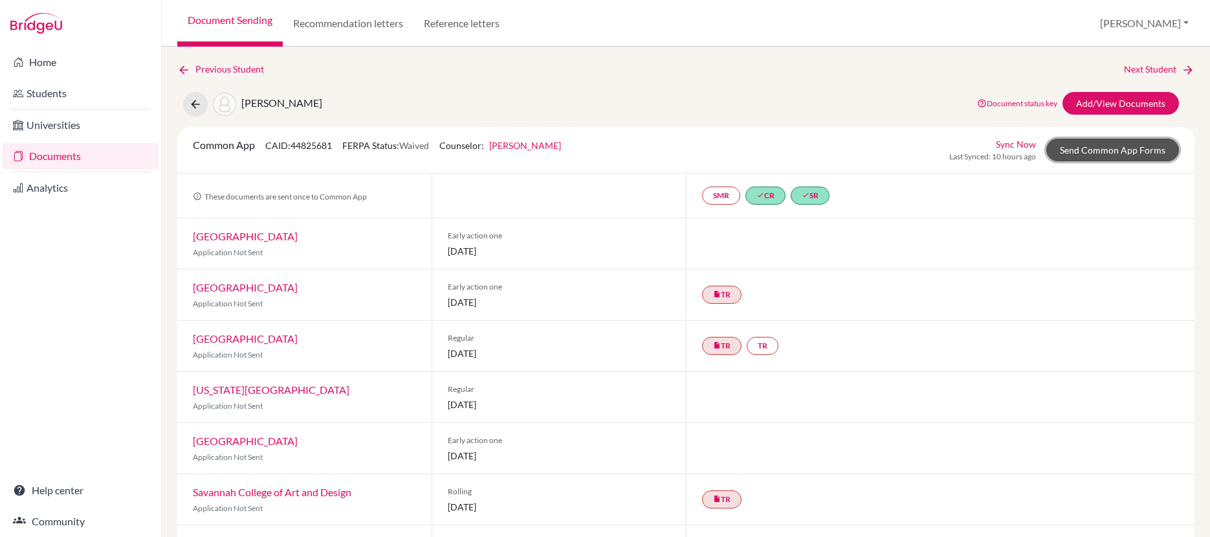
click at [1095, 147] on link "Send Common App Forms" at bounding box center [1113, 150] width 133 height 23
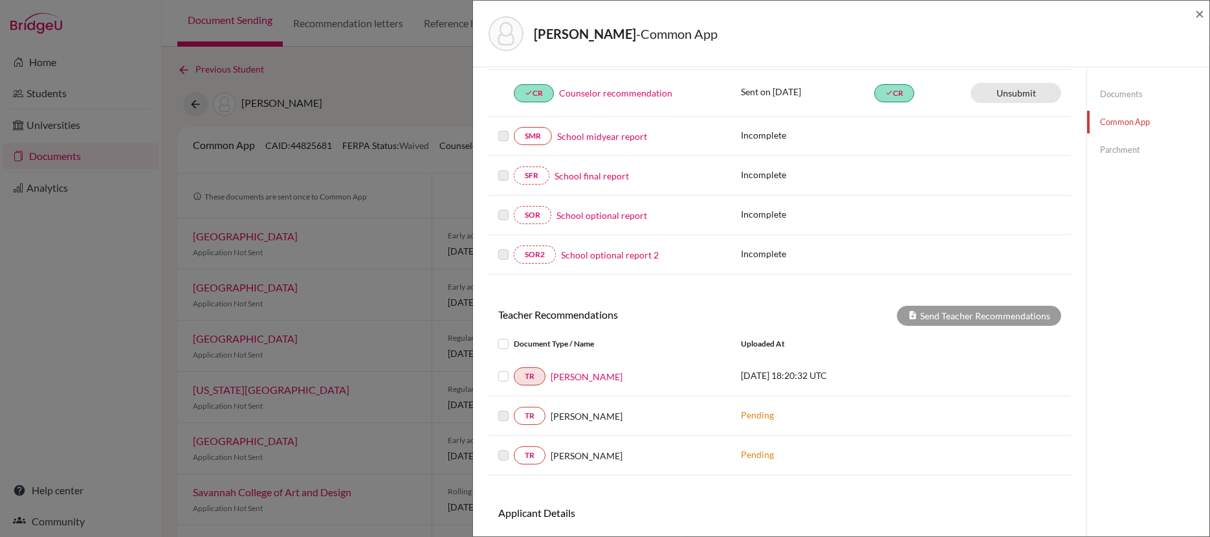
scroll to position [317, 0]
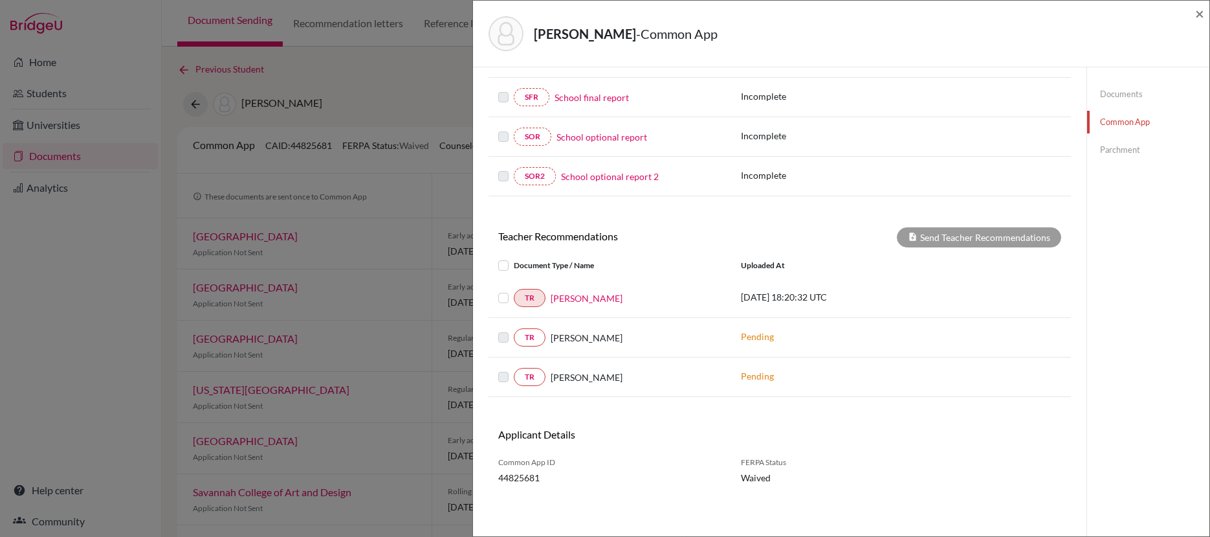
click at [514, 290] on label at bounding box center [514, 290] width 0 height 0
click at [0, 0] on input "checkbox" at bounding box center [0, 0] width 0 height 0
click at [922, 245] on button "Send Teacher Recommendations" at bounding box center [979, 237] width 164 height 20
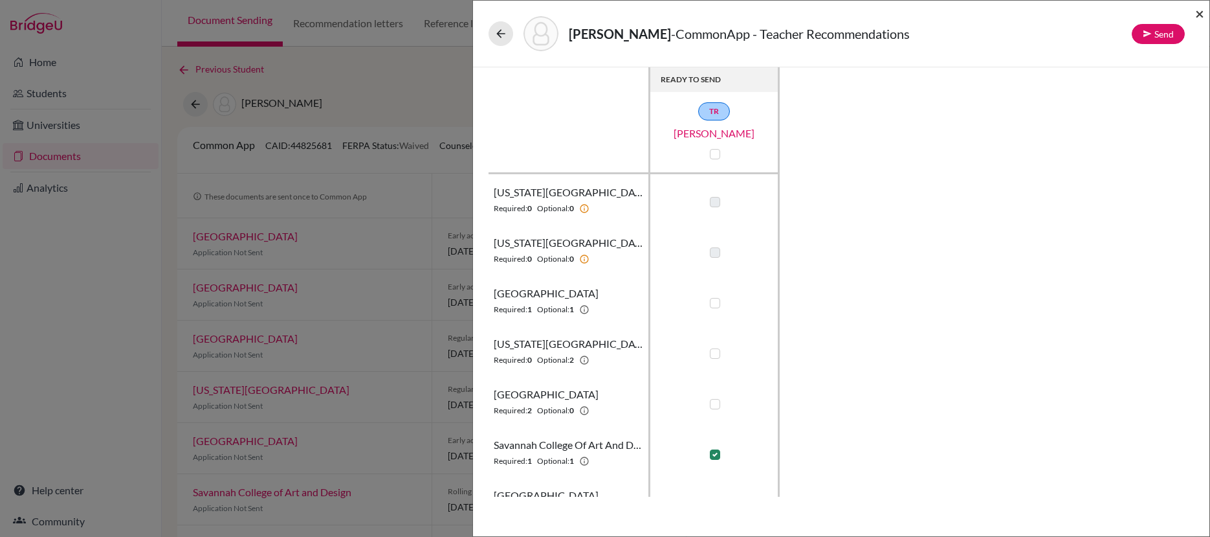
click at [1199, 15] on span "×" at bounding box center [1200, 13] width 9 height 19
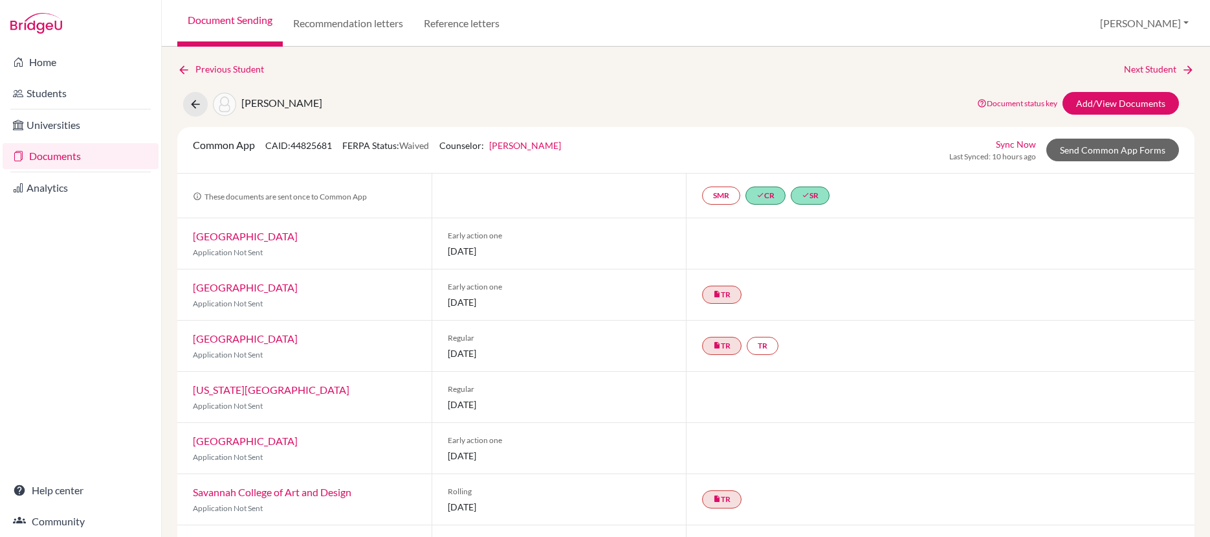
click at [69, 162] on link "Documents" at bounding box center [81, 156] width 156 height 26
click at [68, 160] on link "Documents" at bounding box center [81, 156] width 156 height 26
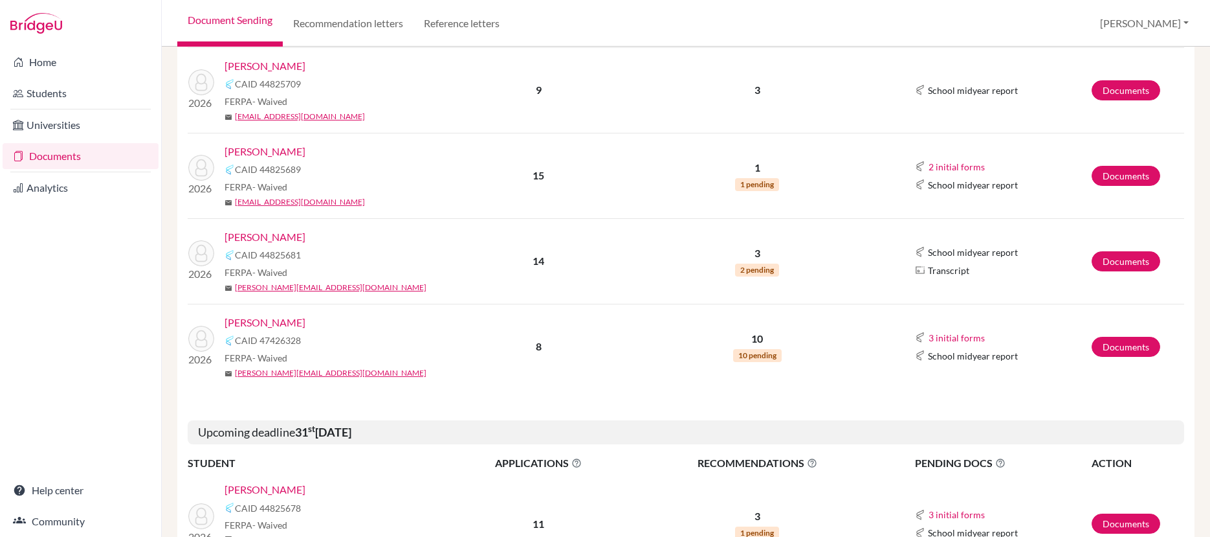
scroll to position [547, 0]
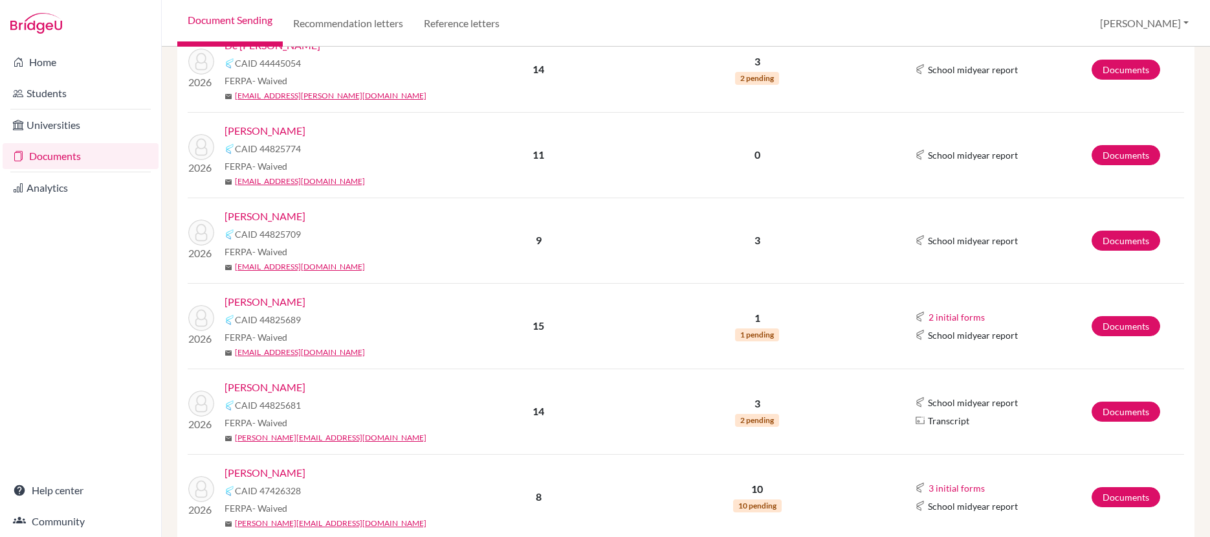
click at [278, 304] on link "[PERSON_NAME]" at bounding box center [265, 302] width 81 height 16
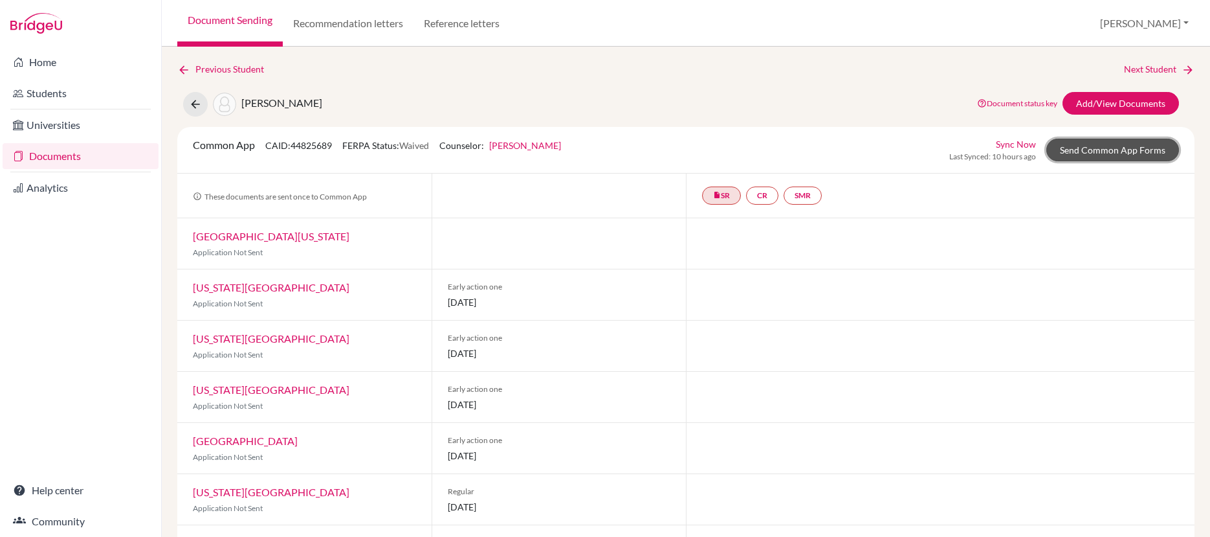
click at [1062, 151] on link "Send Common App Forms" at bounding box center [1113, 150] width 133 height 23
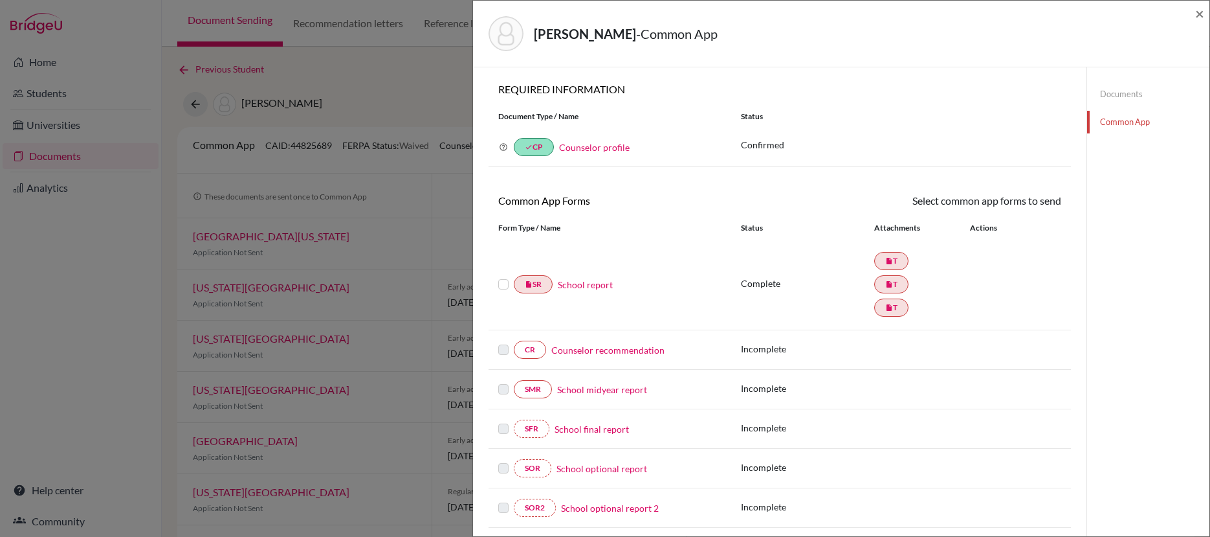
click at [632, 350] on link "Counselor recommendation" at bounding box center [607, 350] width 113 height 14
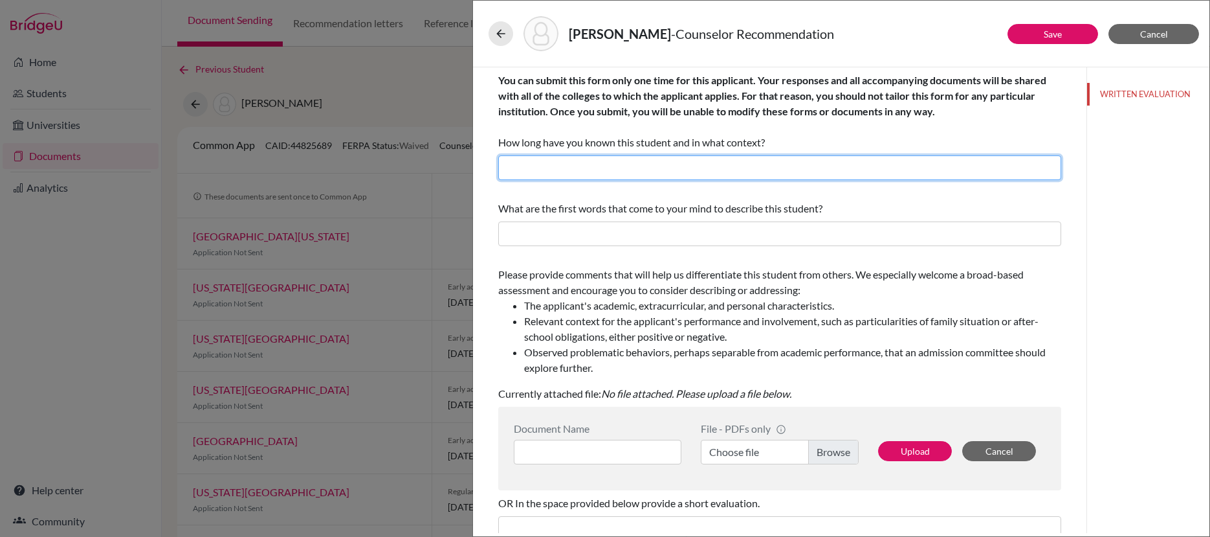
click at [608, 173] on input "text" at bounding box center [779, 167] width 563 height 25
click at [531, 168] on input "Just a few months as his high school counselor." at bounding box center [779, 167] width 563 height 25
click at [528, 170] on input "Just a few months as his high school counselor." at bounding box center [779, 167] width 563 height 25
type input "Just over a year as his high school counselor."
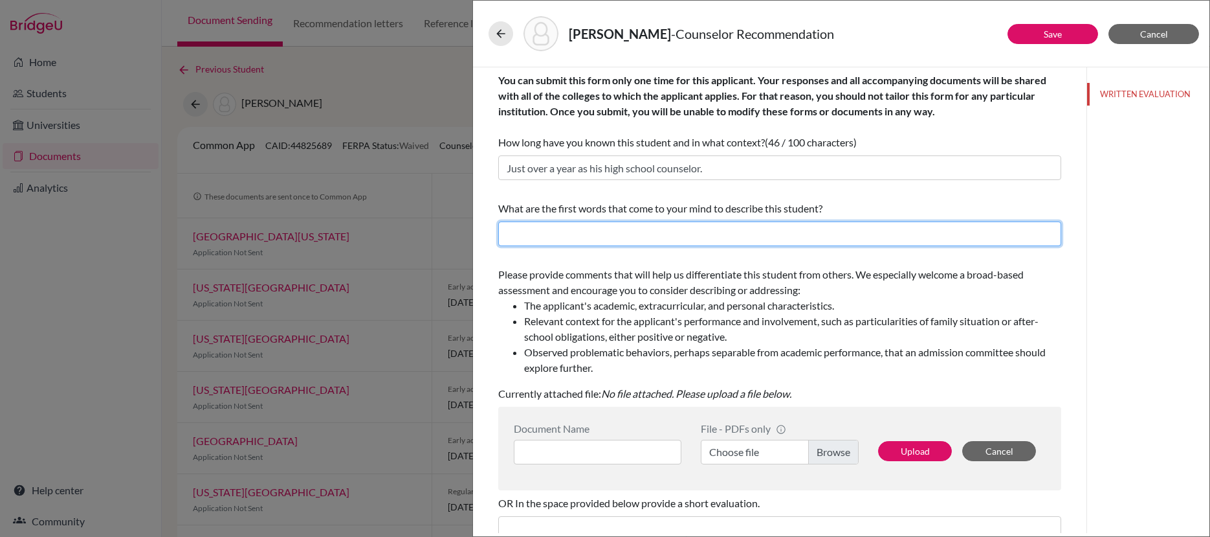
click at [602, 236] on input "text" at bounding box center [779, 233] width 563 height 25
type input "Capable, risk-taker, engaging, compassionate"
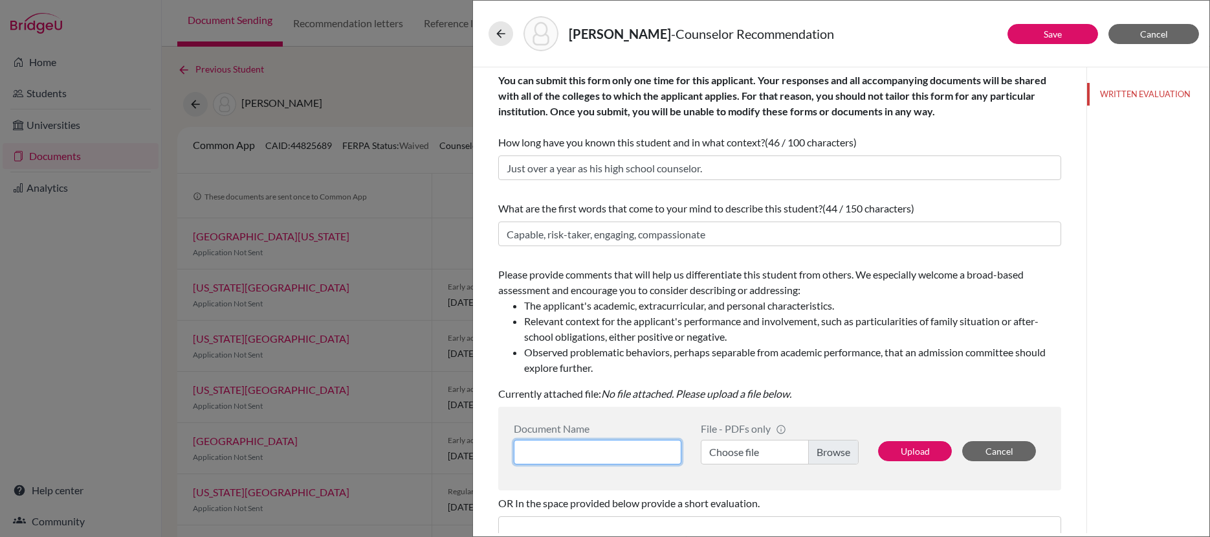
click at [662, 457] on input at bounding box center [598, 452] width 168 height 25
type input "CREC [PERSON_NAME]"
click at [832, 449] on label "Choose file" at bounding box center [780, 452] width 158 height 25
click at [832, 449] on input "Choose file" at bounding box center [780, 452] width 158 height 25
click at [915, 453] on button "Upload" at bounding box center [915, 451] width 74 height 20
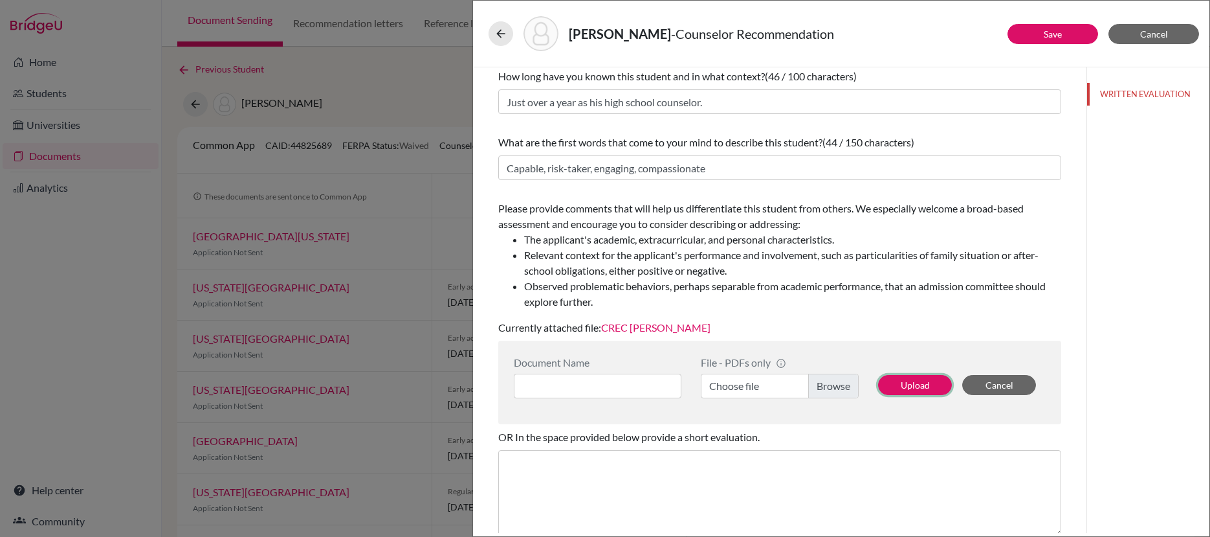
scroll to position [60, 0]
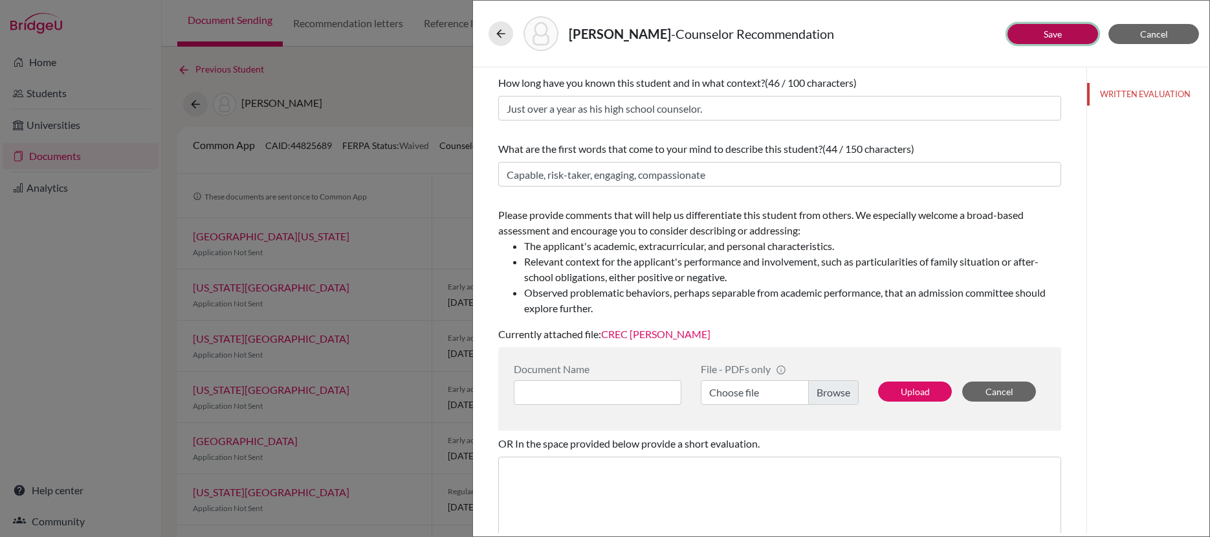
click at [1037, 30] on button "Save" at bounding box center [1053, 34] width 91 height 20
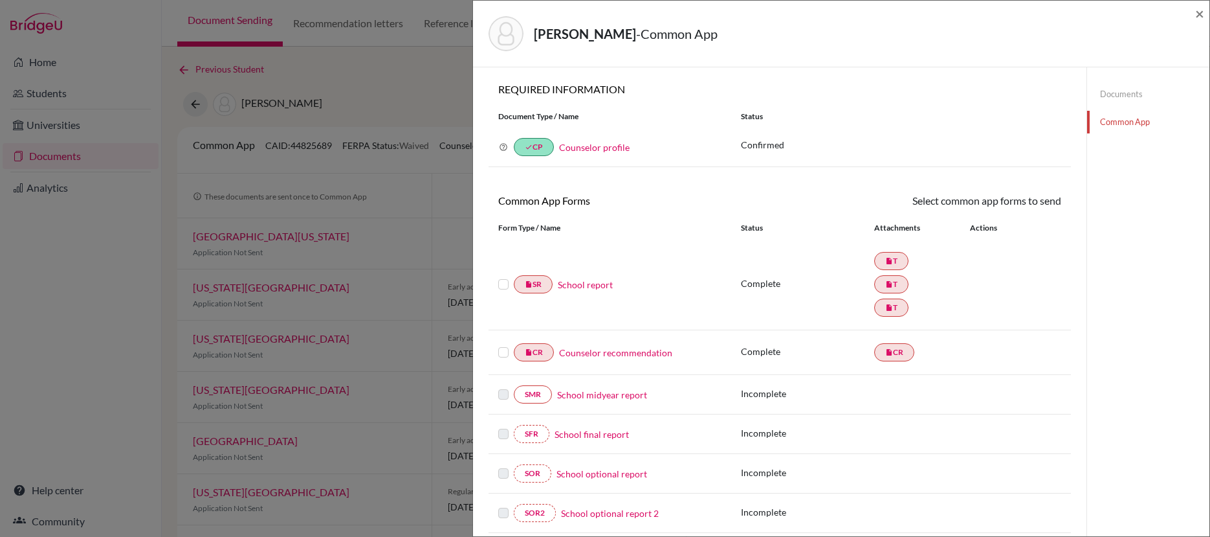
drag, startPoint x: 505, startPoint y: 285, endPoint x: 508, endPoint y: 302, distance: 17.8
click at [505, 276] on label at bounding box center [503, 276] width 10 height 0
click at [0, 0] on input "checkbox" at bounding box center [0, 0] width 0 height 0
click at [506, 346] on label at bounding box center [503, 346] width 10 height 0
click at [0, 0] on input "checkbox" at bounding box center [0, 0] width 0 height 0
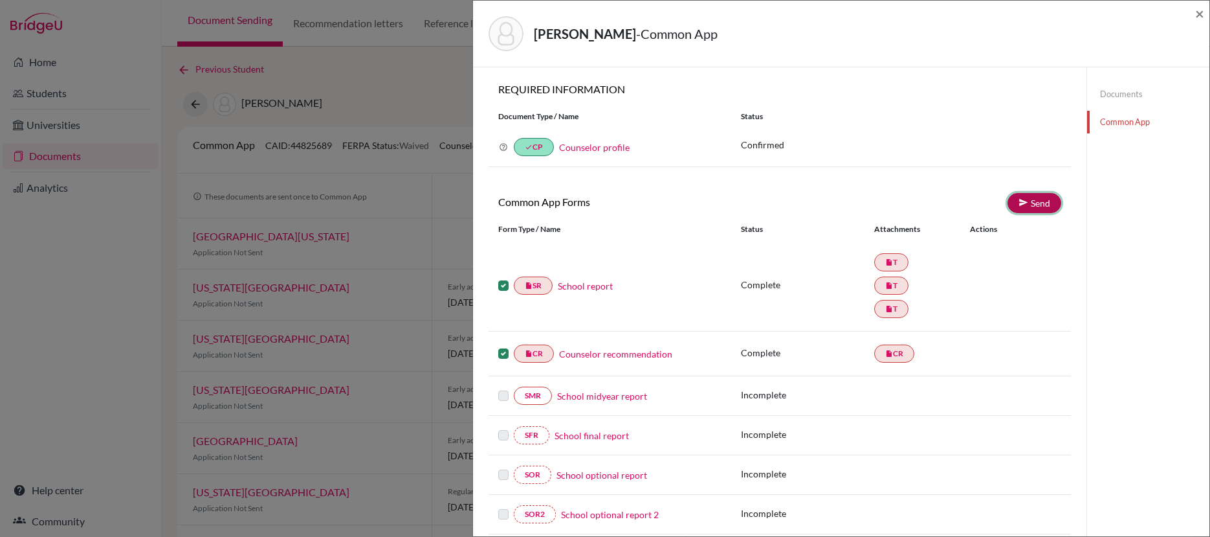
click at [1037, 197] on link "Send" at bounding box center [1035, 203] width 54 height 20
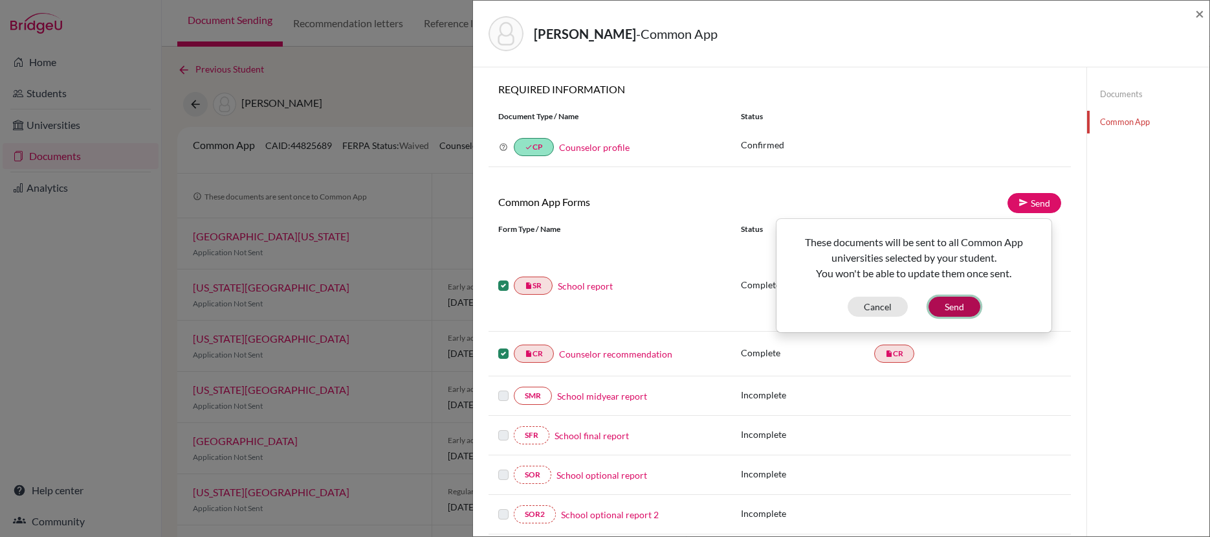
click at [953, 309] on button "Send" at bounding box center [955, 306] width 52 height 20
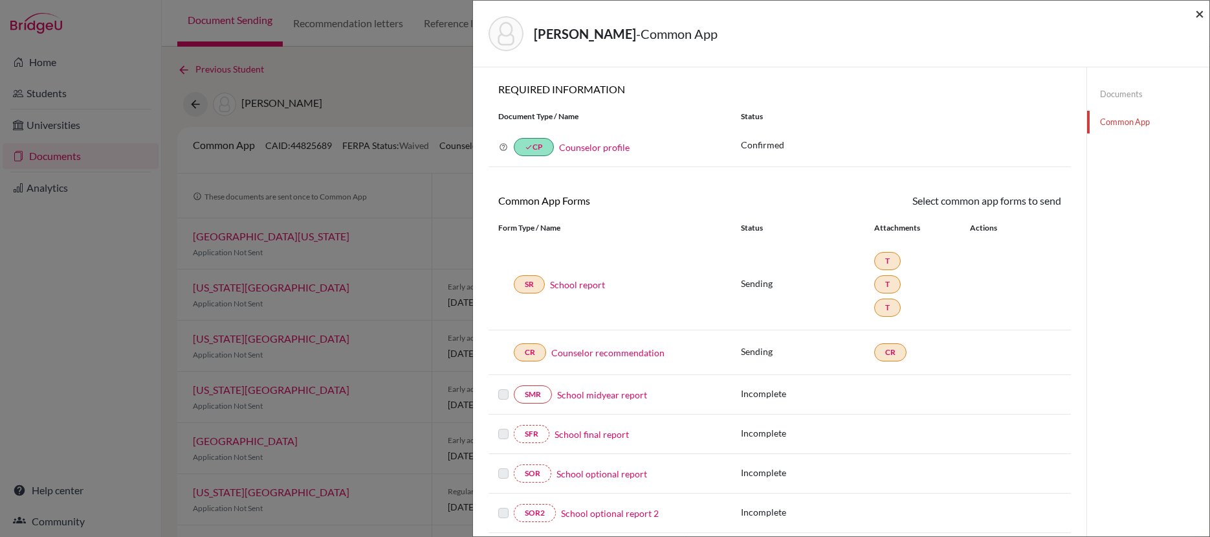
click at [1201, 14] on span "×" at bounding box center [1200, 13] width 9 height 19
